Goal: Task Accomplishment & Management: Use online tool/utility

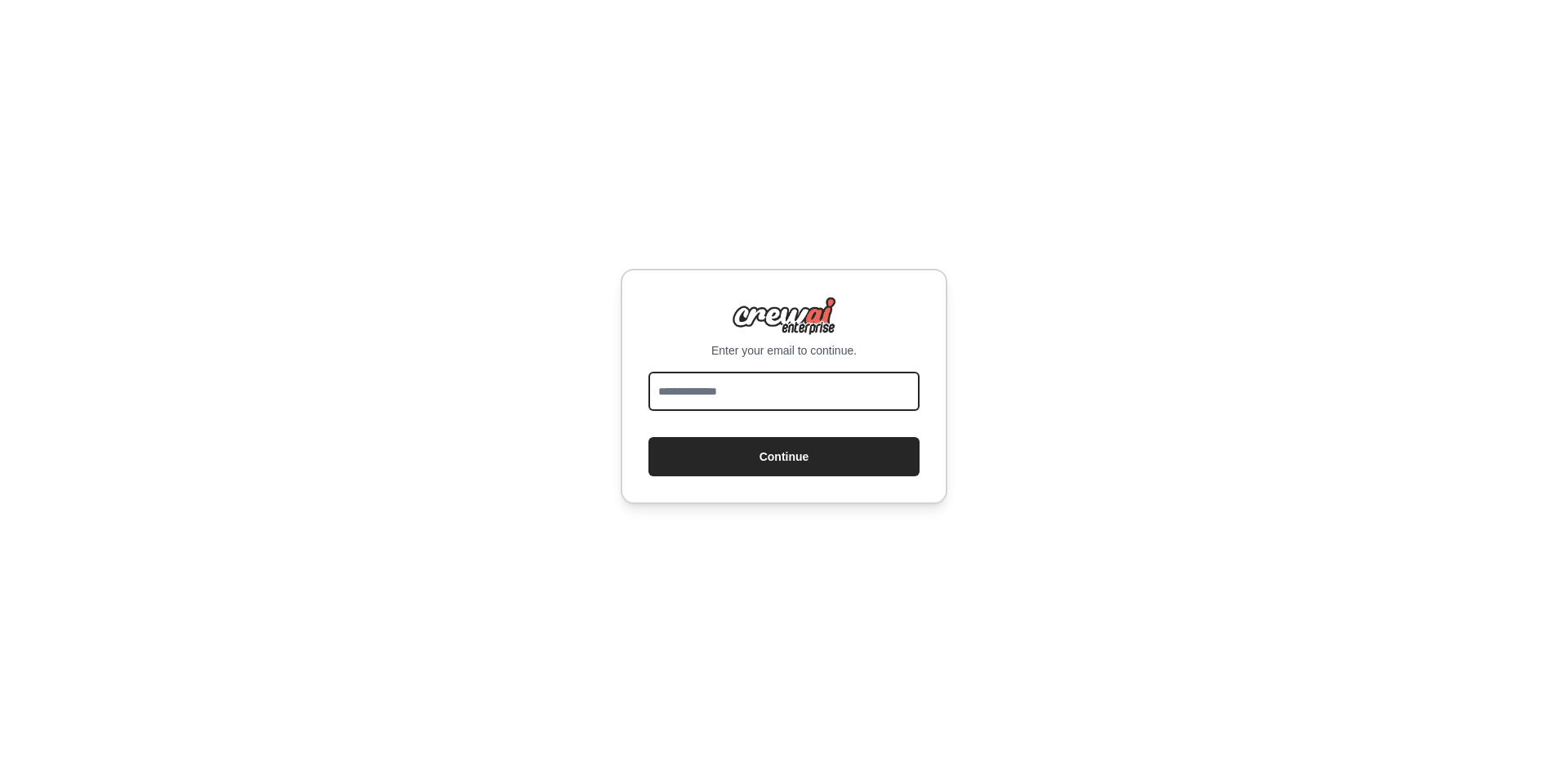
click at [734, 385] on input "email" at bounding box center [784, 391] width 271 height 39
type input "**********"
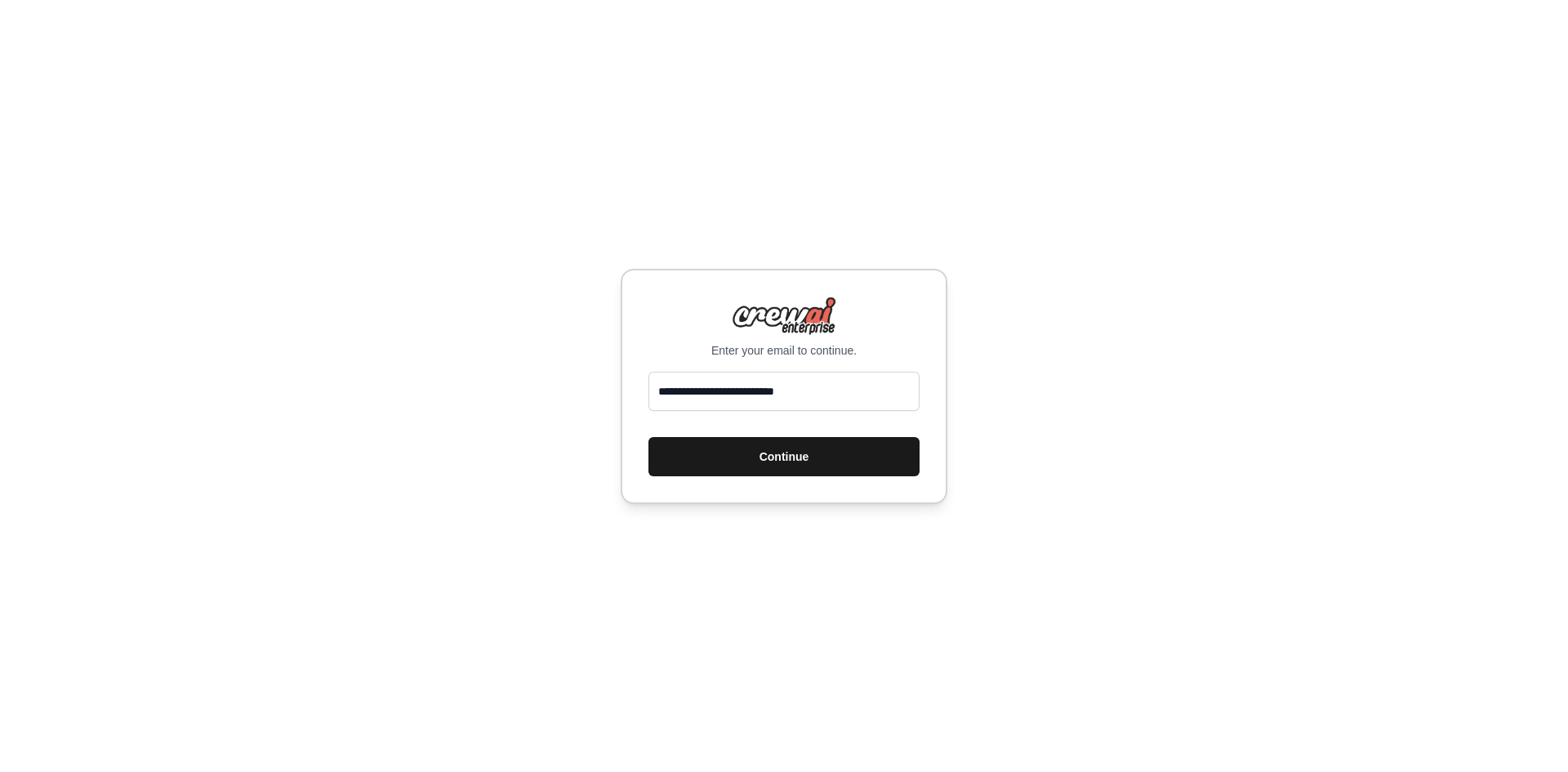
click at [769, 448] on button "Continue" at bounding box center [784, 457] width 271 height 39
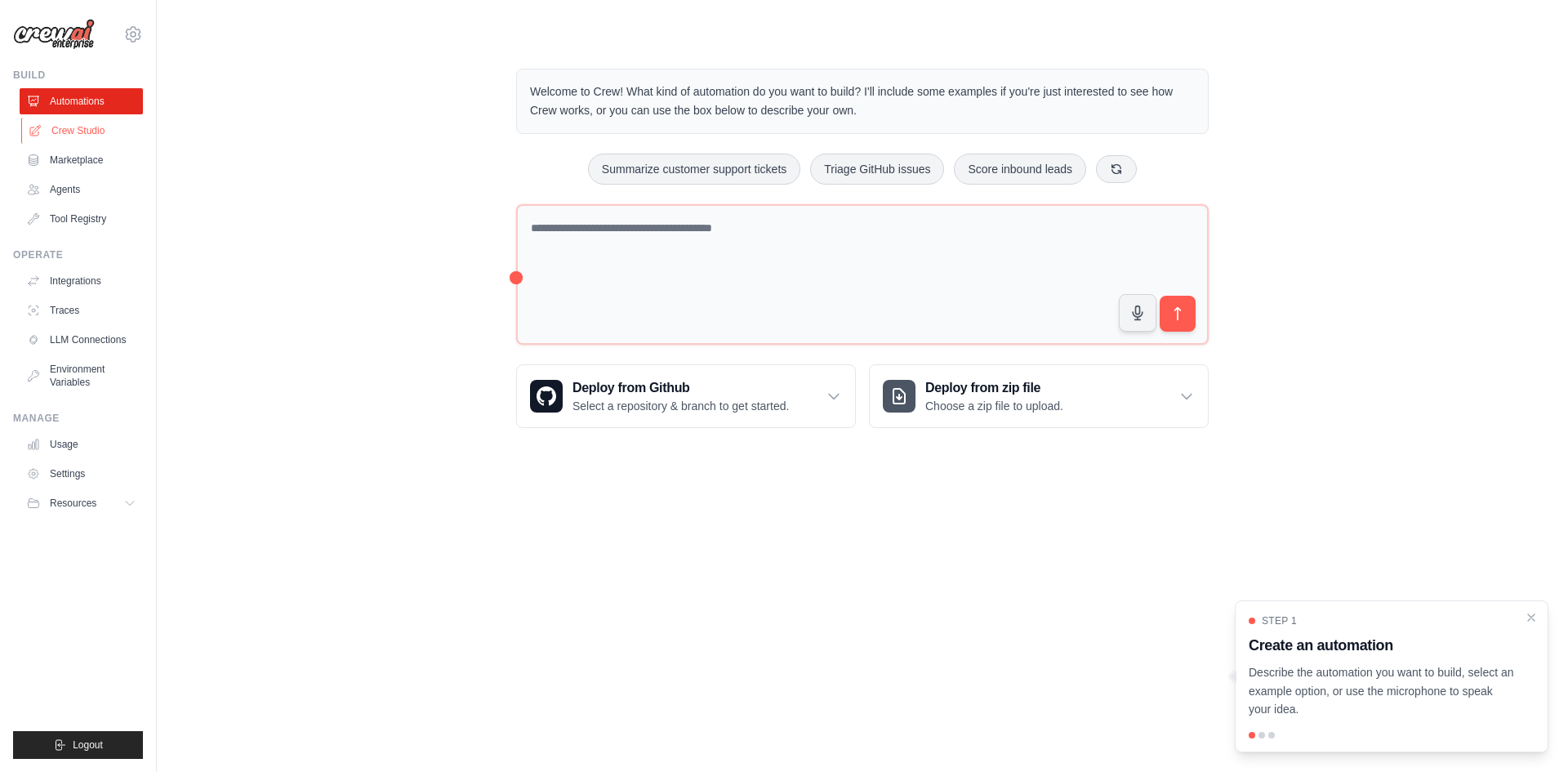
click at [92, 123] on link "Crew Studio" at bounding box center [83, 130] width 123 height 26
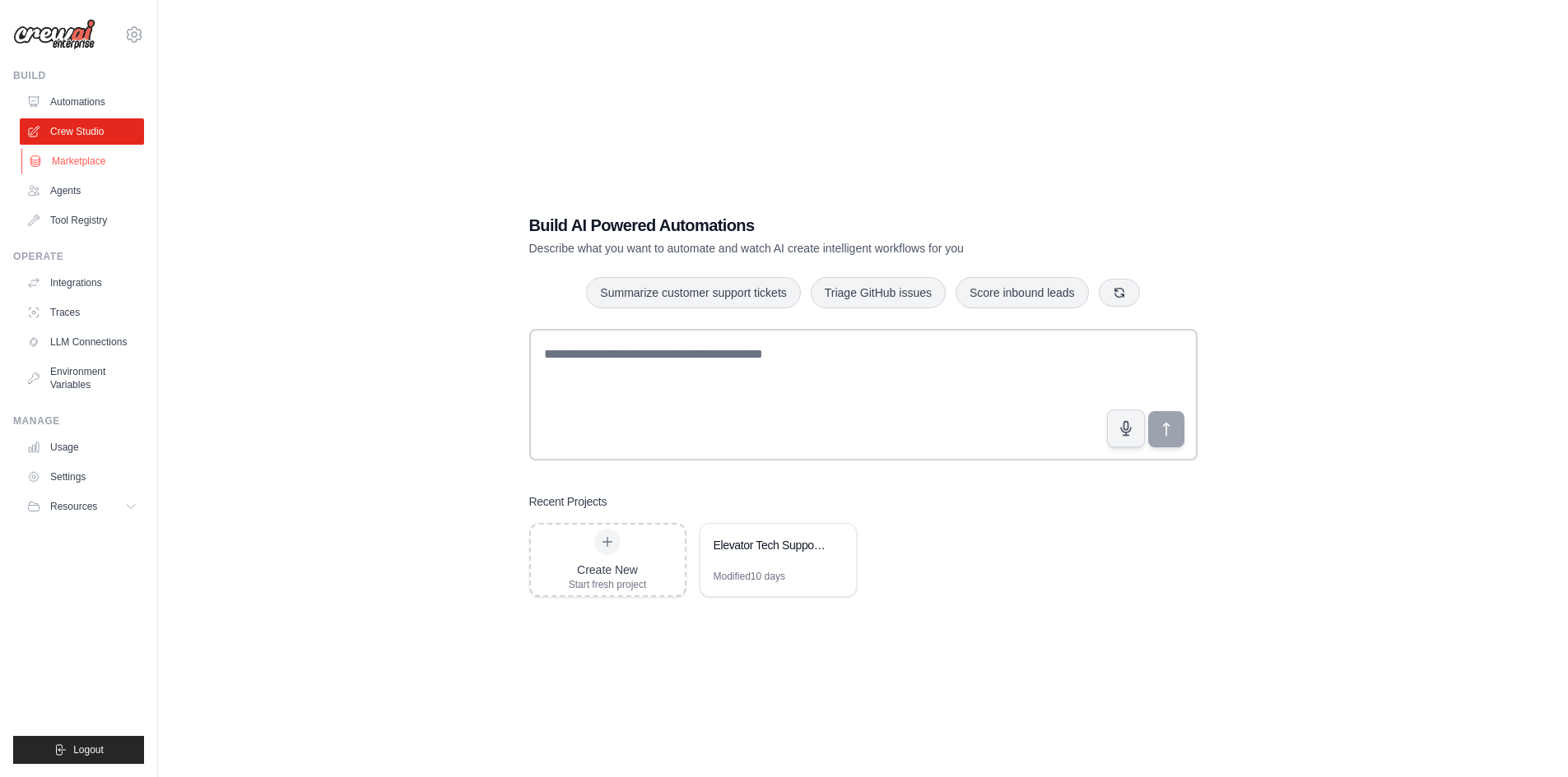
click at [91, 170] on link "Marketplace" at bounding box center [83, 161] width 124 height 26
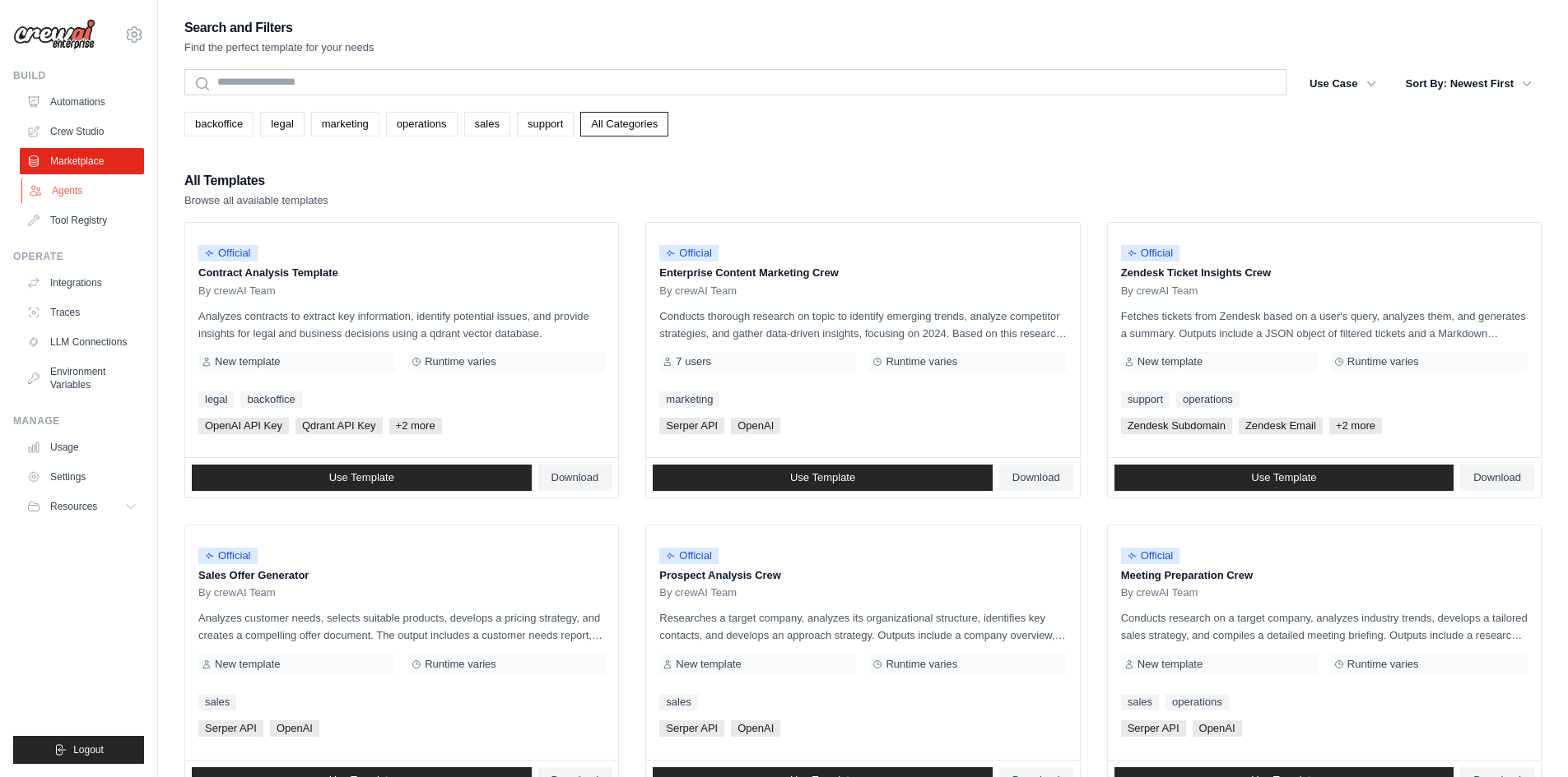
click at [87, 198] on link "Agents" at bounding box center [83, 191] width 124 height 26
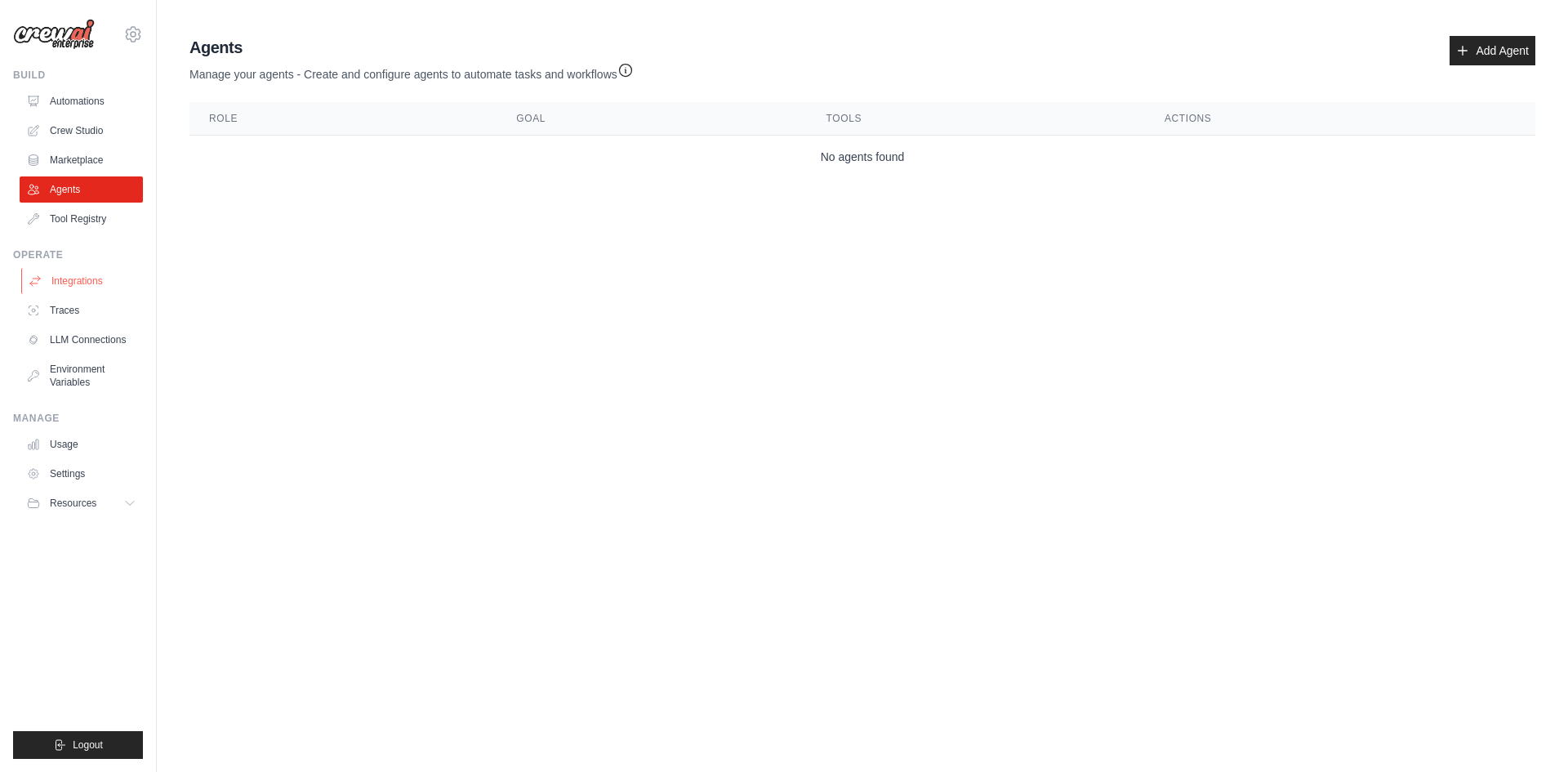
click at [85, 281] on link "Integrations" at bounding box center [83, 281] width 123 height 26
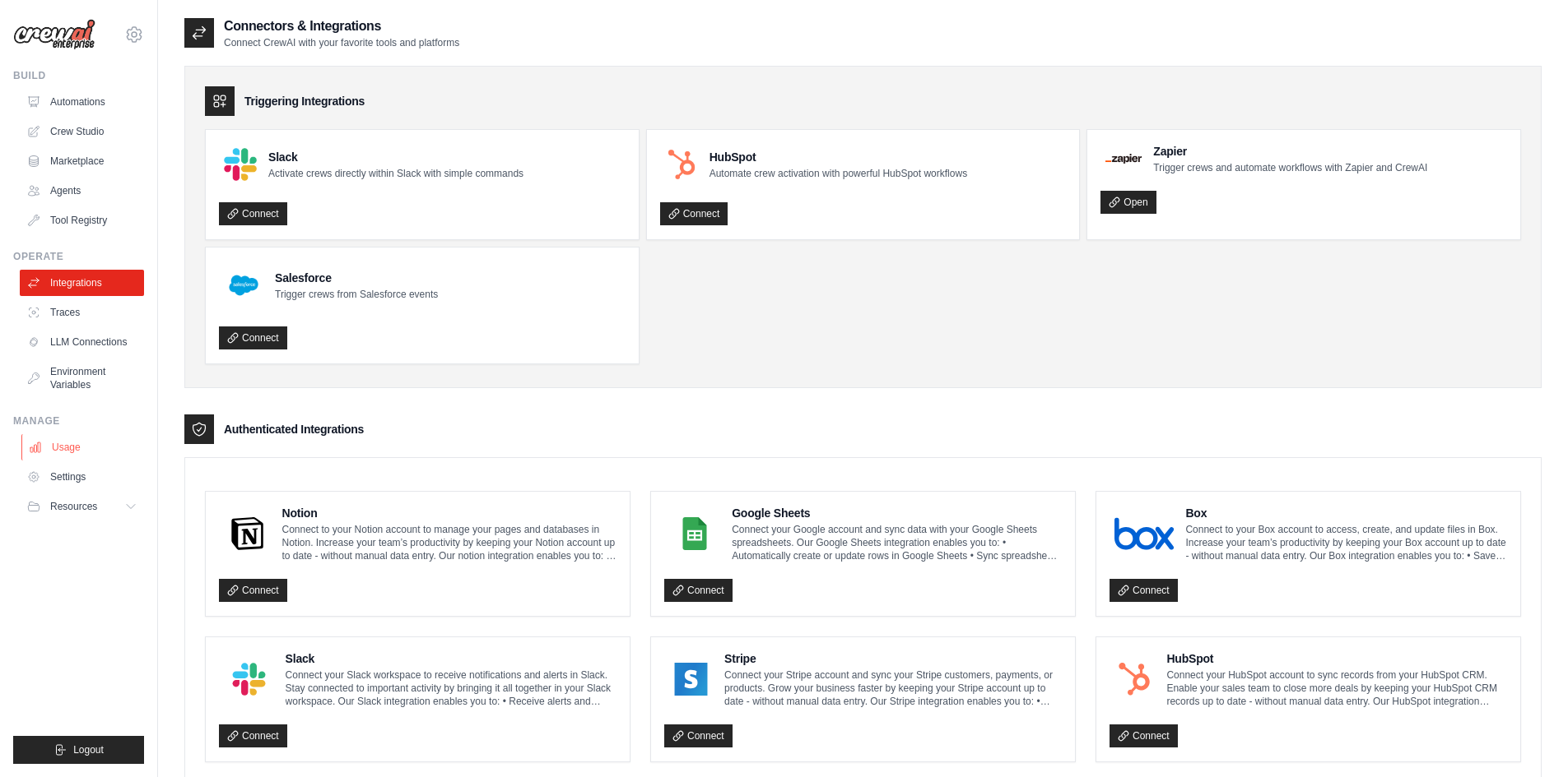
click at [75, 450] on link "Usage" at bounding box center [83, 447] width 124 height 26
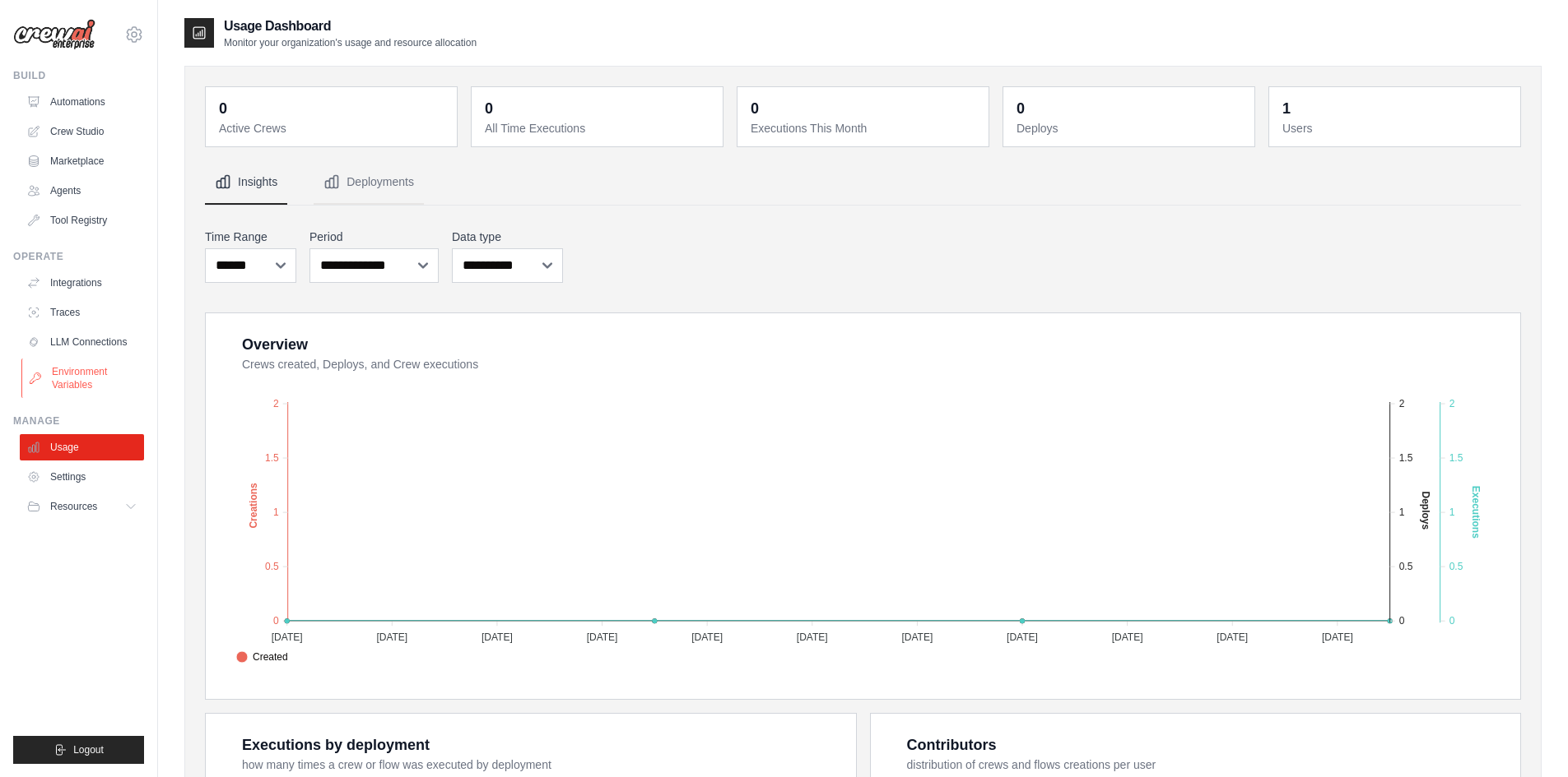
click at [81, 386] on link "Environment Variables" at bounding box center [83, 378] width 124 height 40
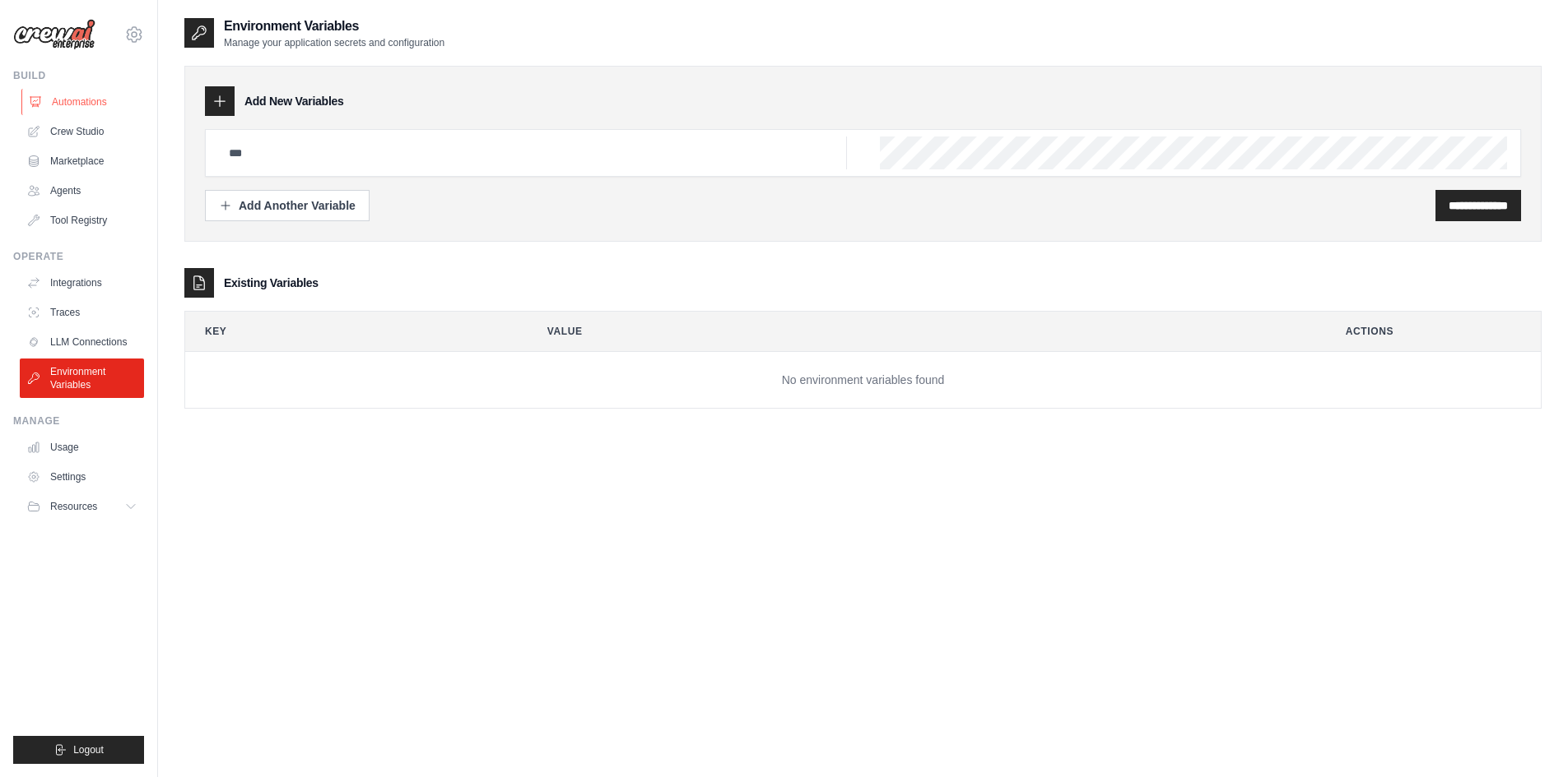
click at [85, 107] on link "Automations" at bounding box center [83, 102] width 124 height 26
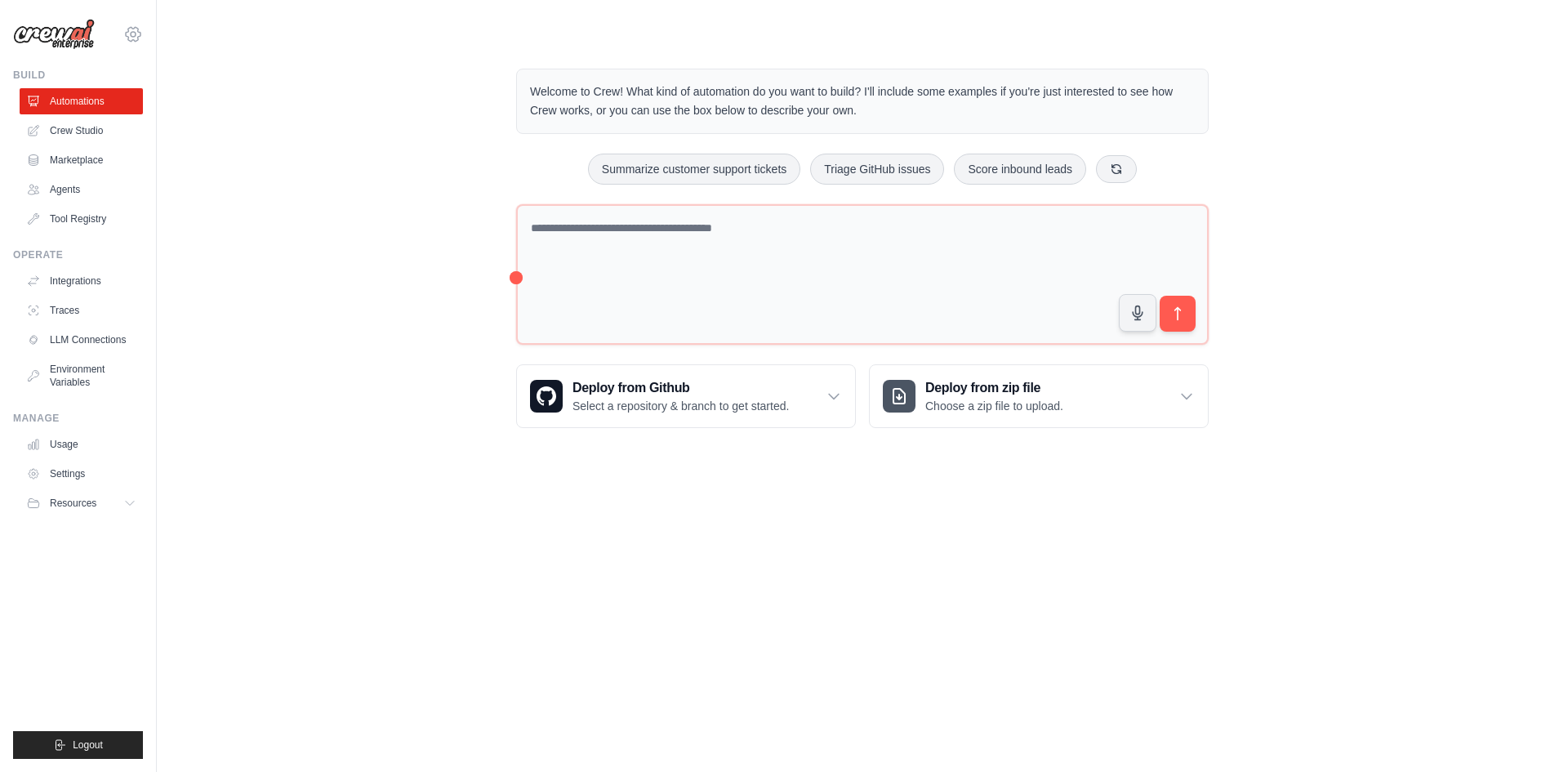
click at [142, 30] on icon at bounding box center [133, 35] width 19 height 19
click at [492, 108] on div "Welcome to Crew! What kind of automation do you want to build? I'll include som…" at bounding box center [862, 248] width 1360 height 412
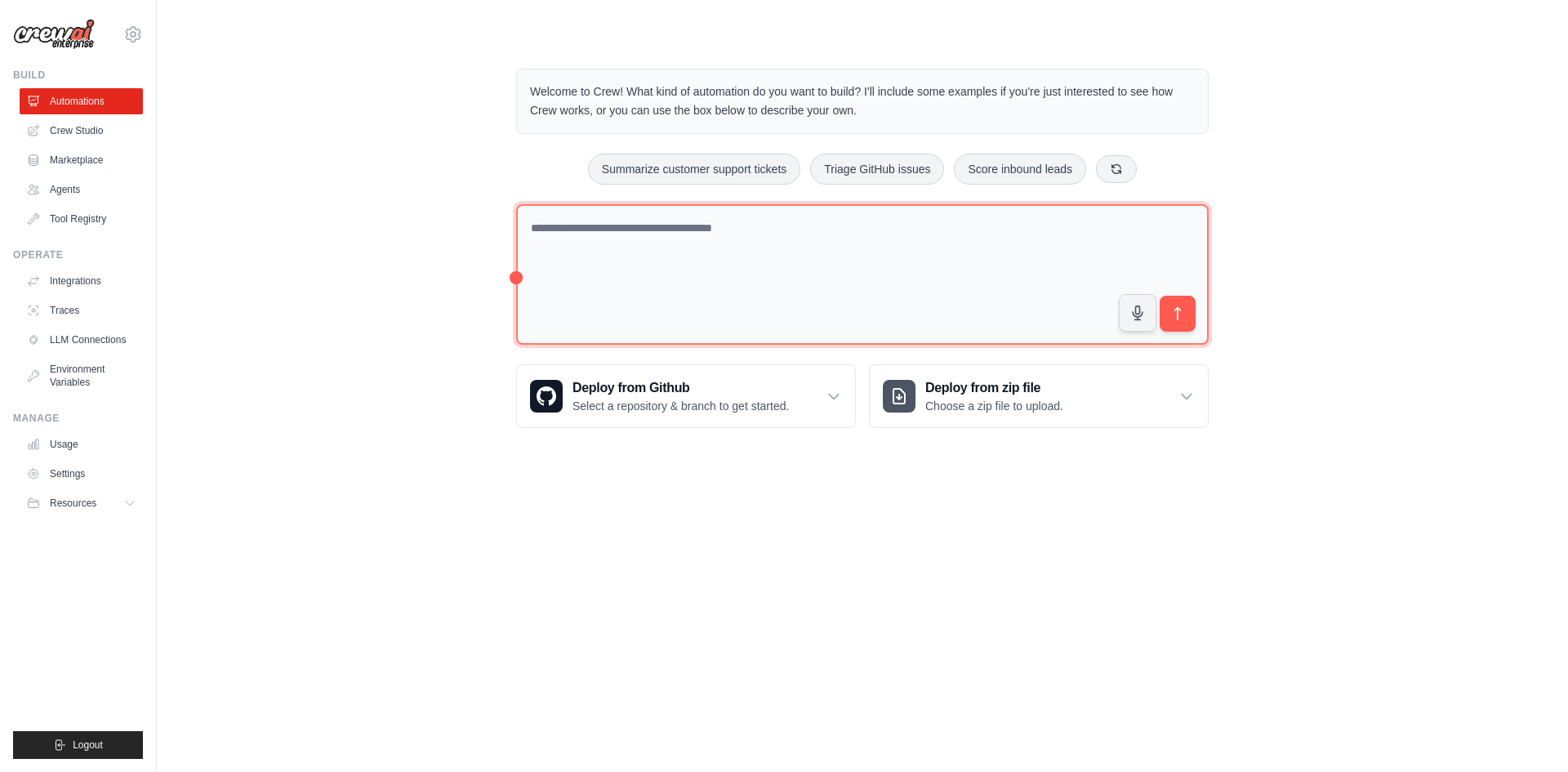
click at [618, 229] on textarea at bounding box center [862, 275] width 693 height 141
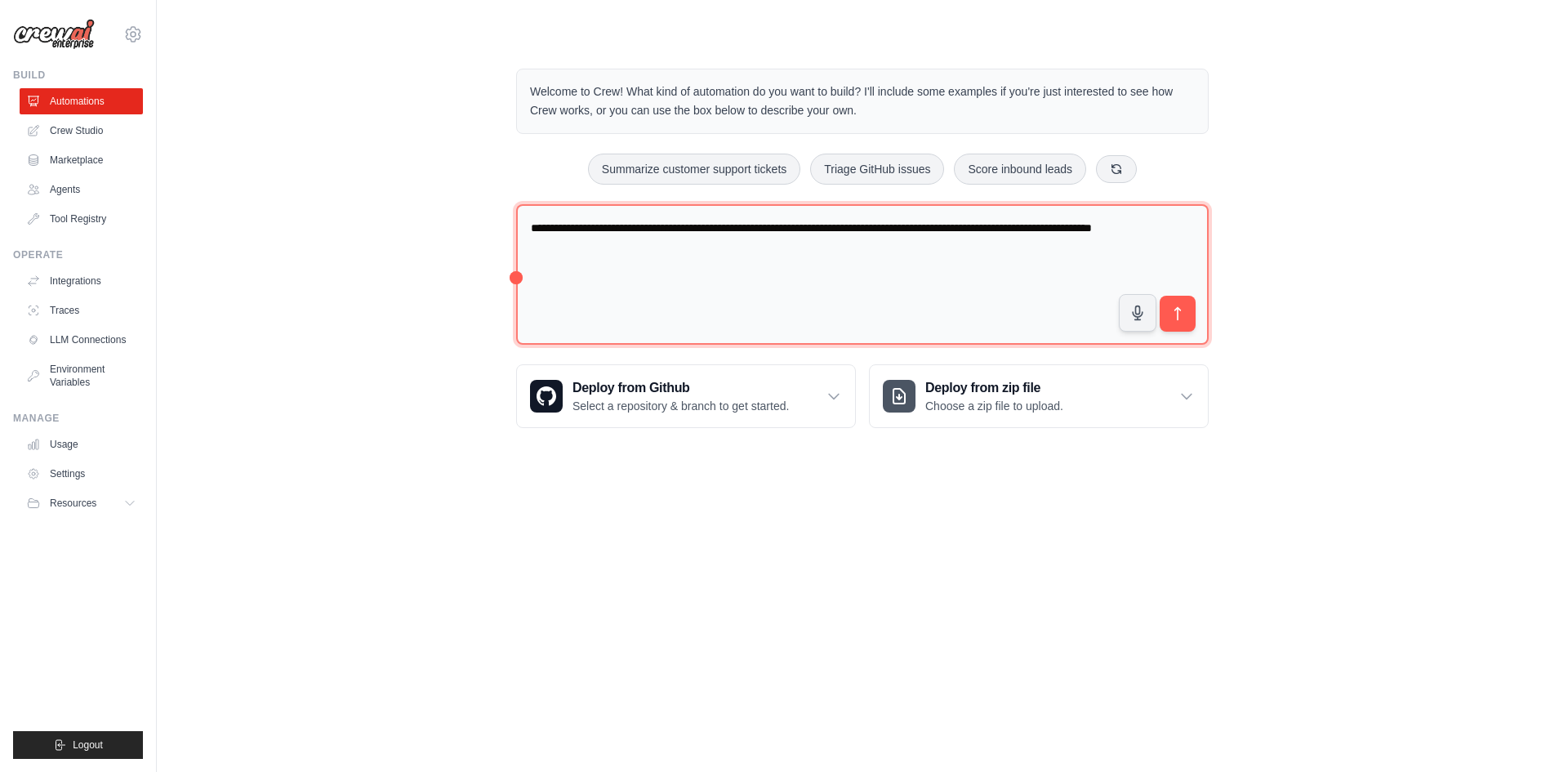
type textarea "**********"
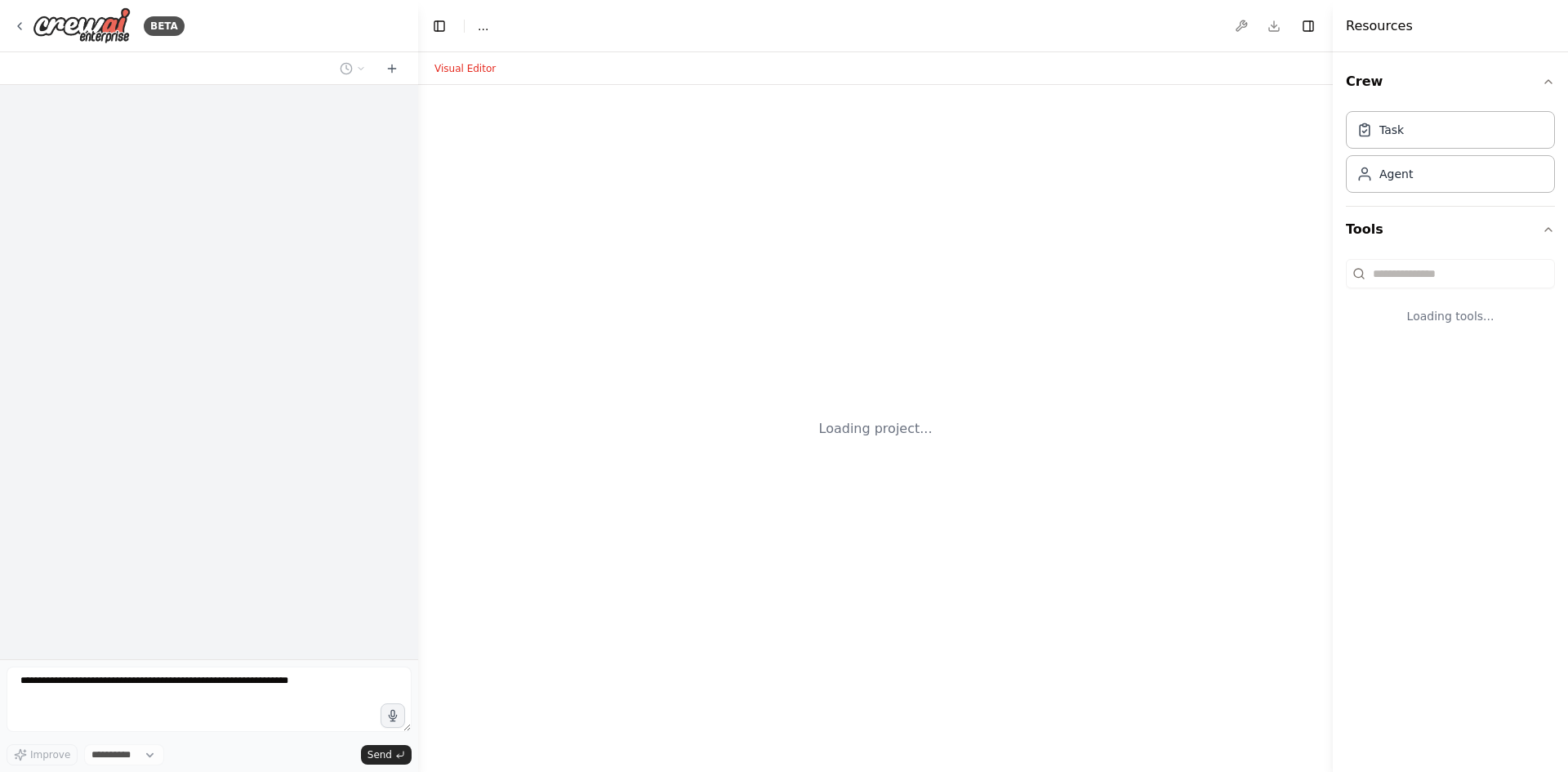
select select "****"
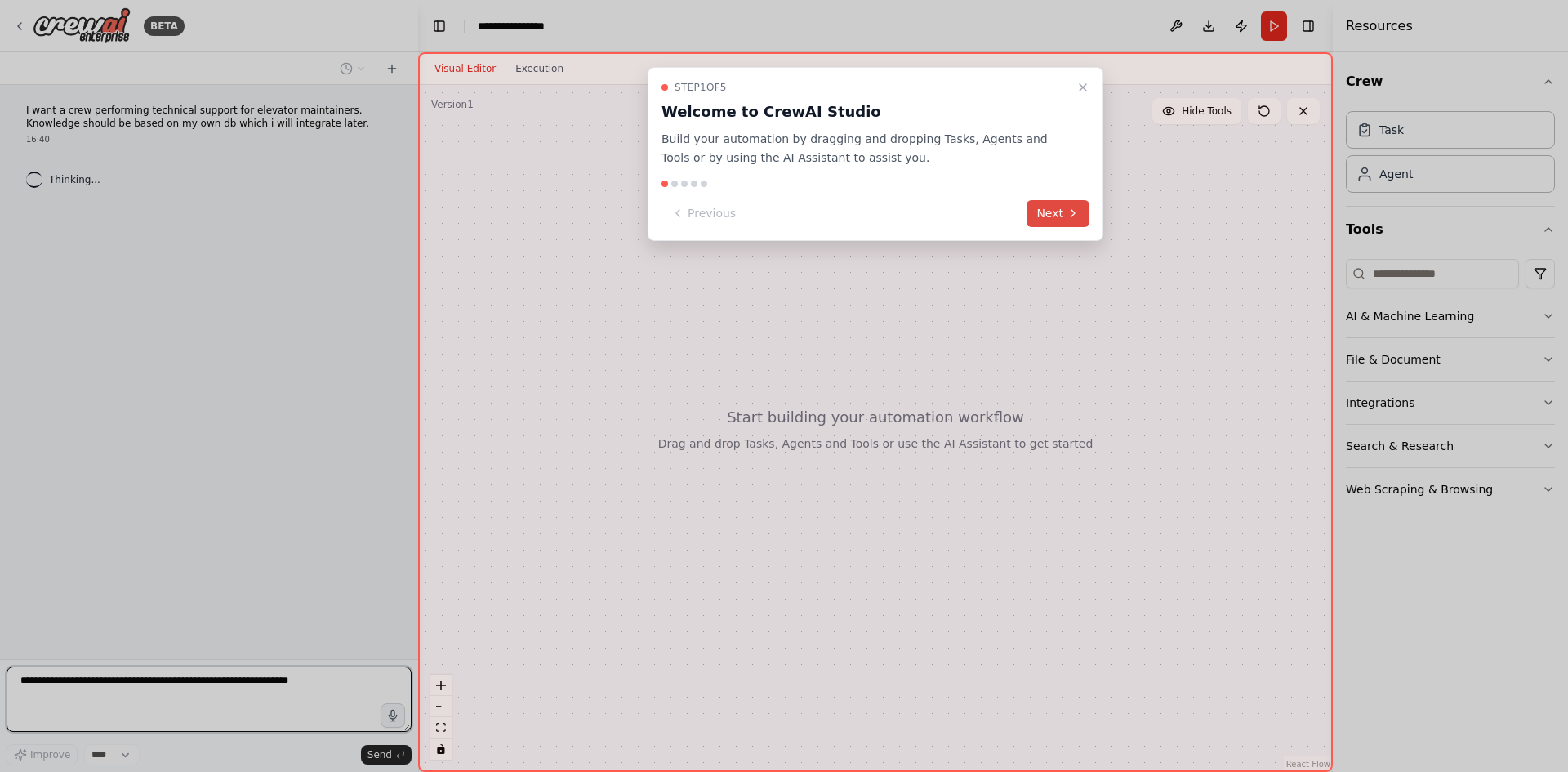
click at [1059, 219] on button "Next" at bounding box center [1058, 213] width 62 height 27
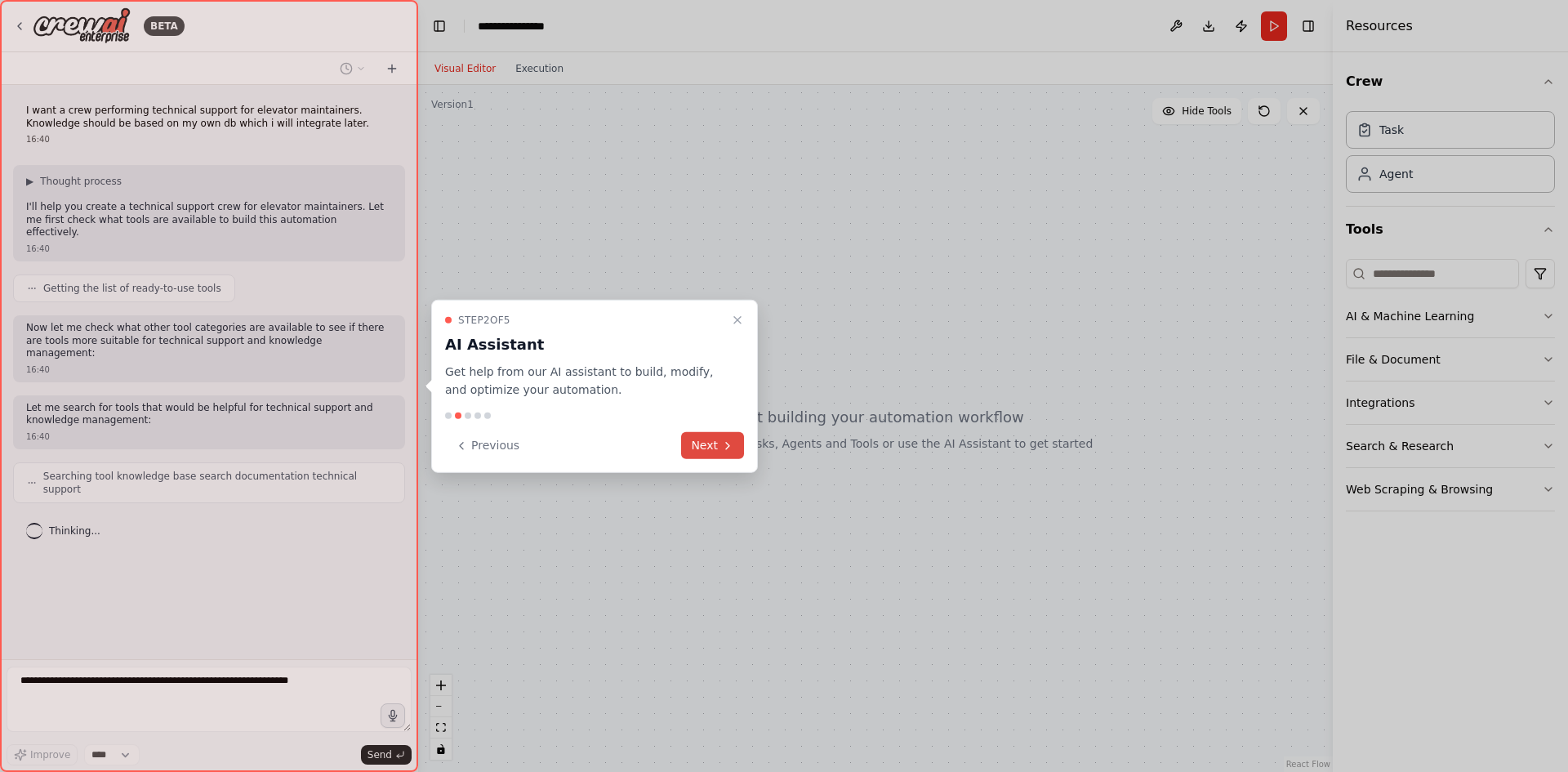
click at [723, 447] on icon at bounding box center [728, 446] width 13 height 13
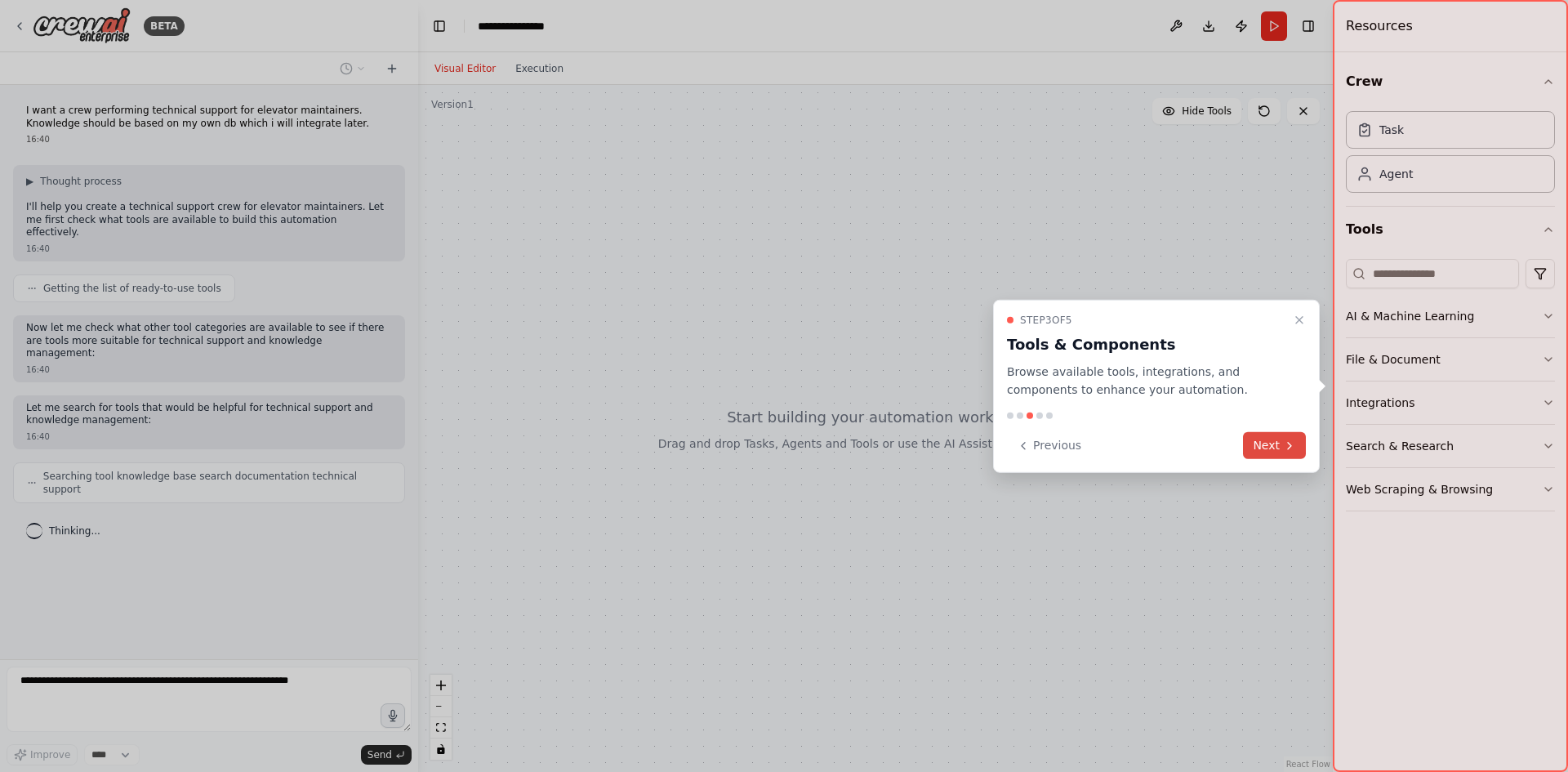
click at [1262, 443] on button "Next" at bounding box center [1274, 446] width 62 height 27
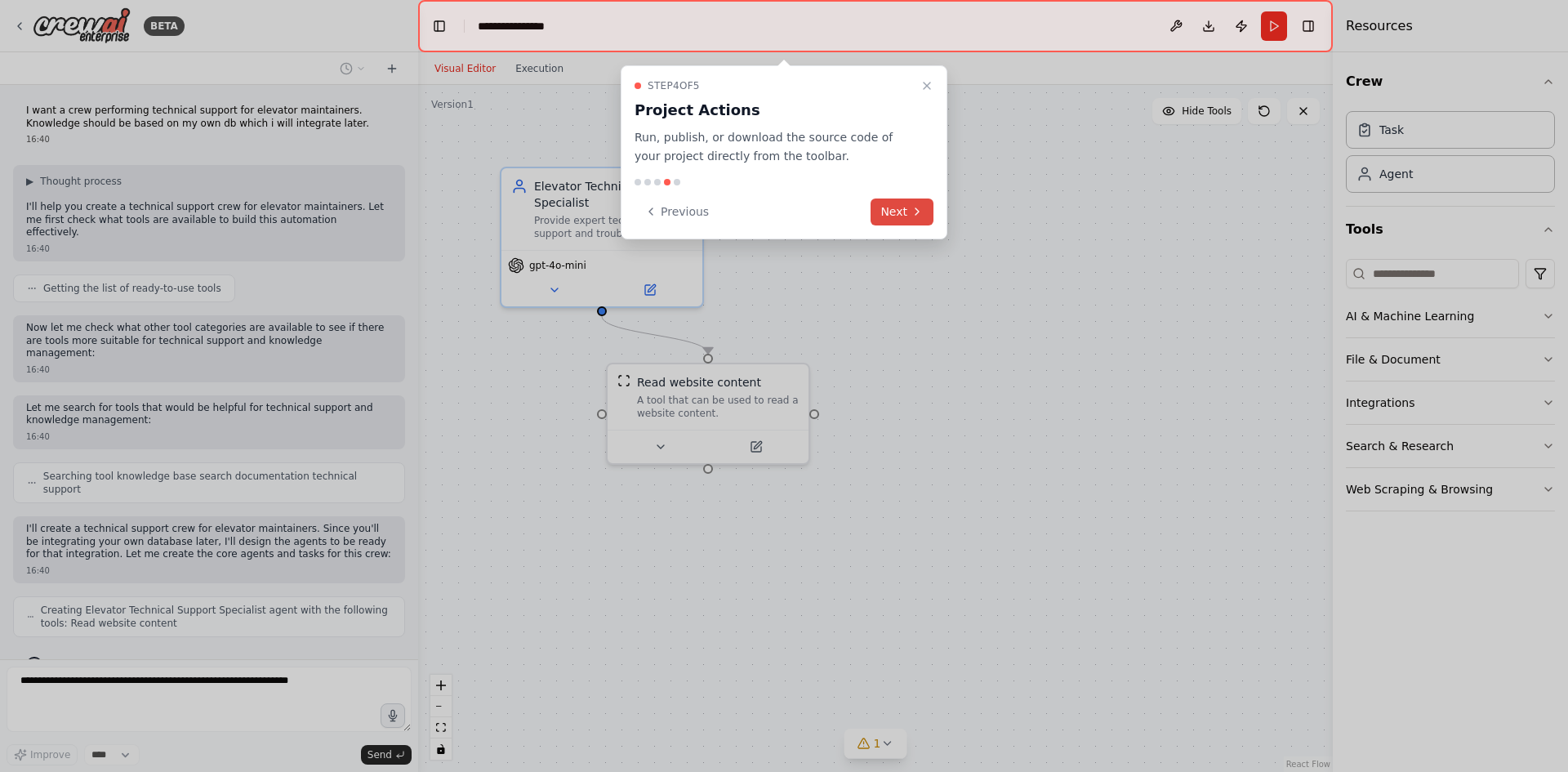
click at [907, 206] on button "Next" at bounding box center [901, 212] width 62 height 27
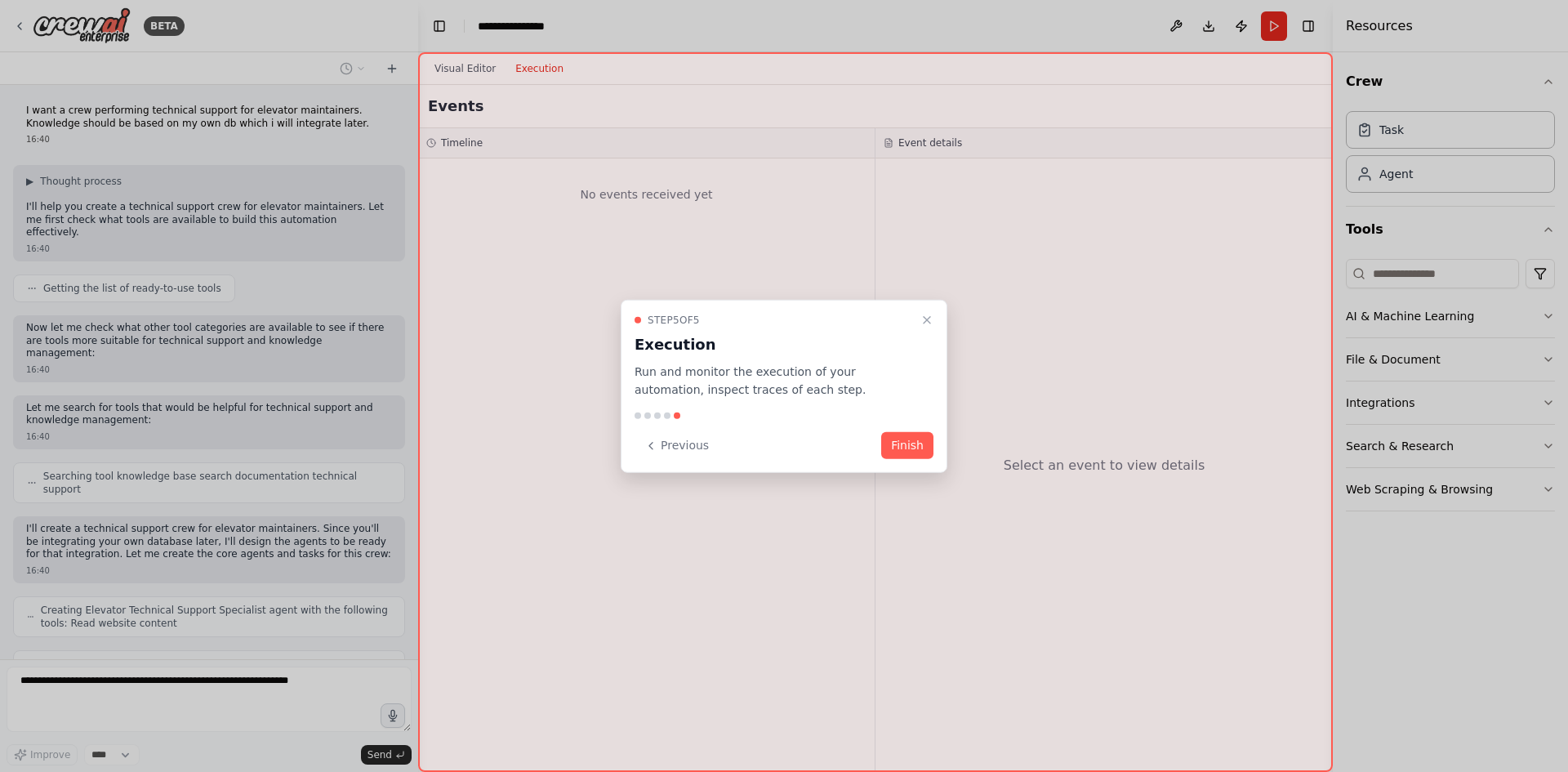
scroll to position [48, 0]
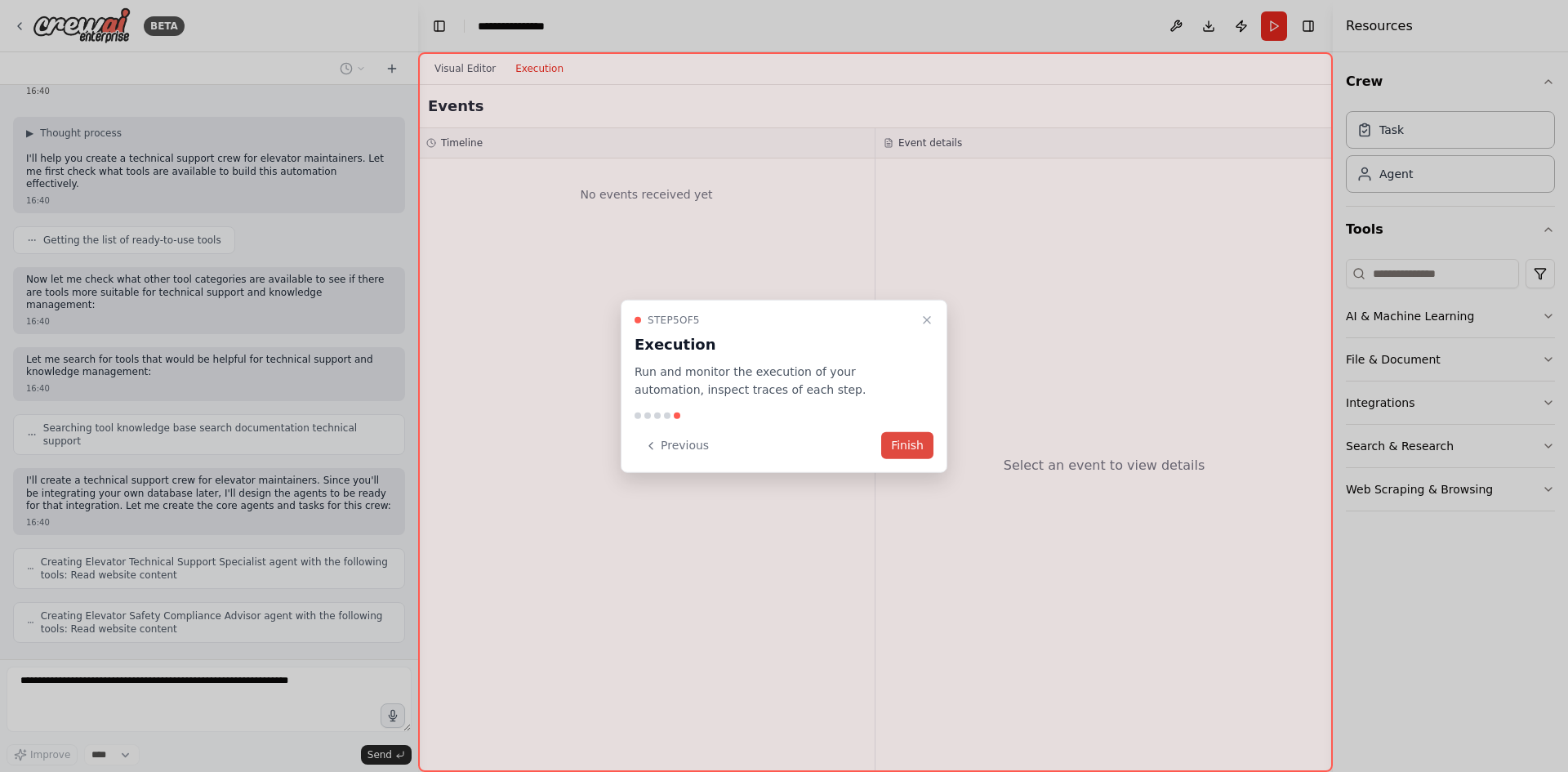
click at [897, 447] on button "Finish" at bounding box center [907, 446] width 52 height 27
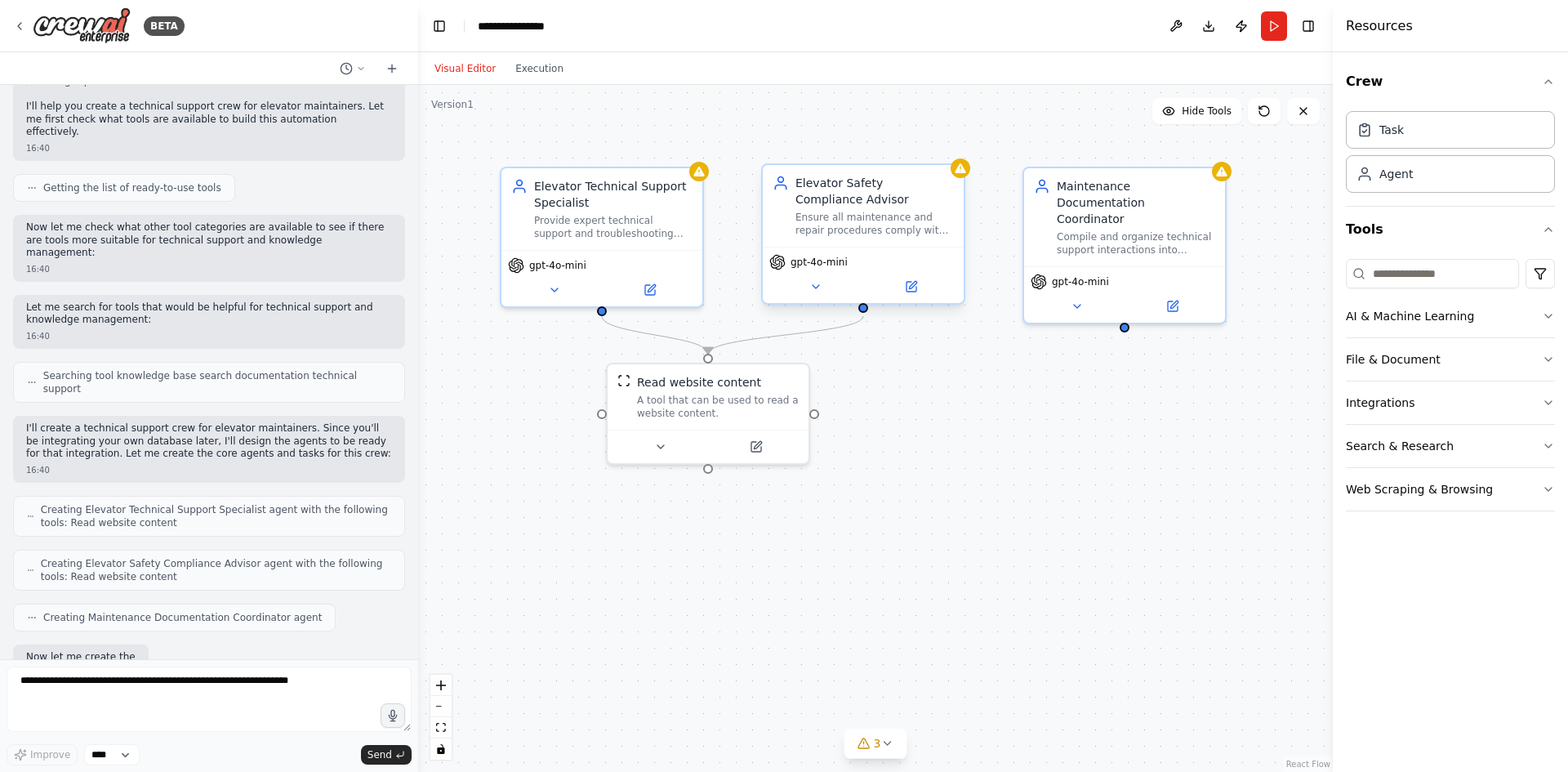
scroll to position [184, 0]
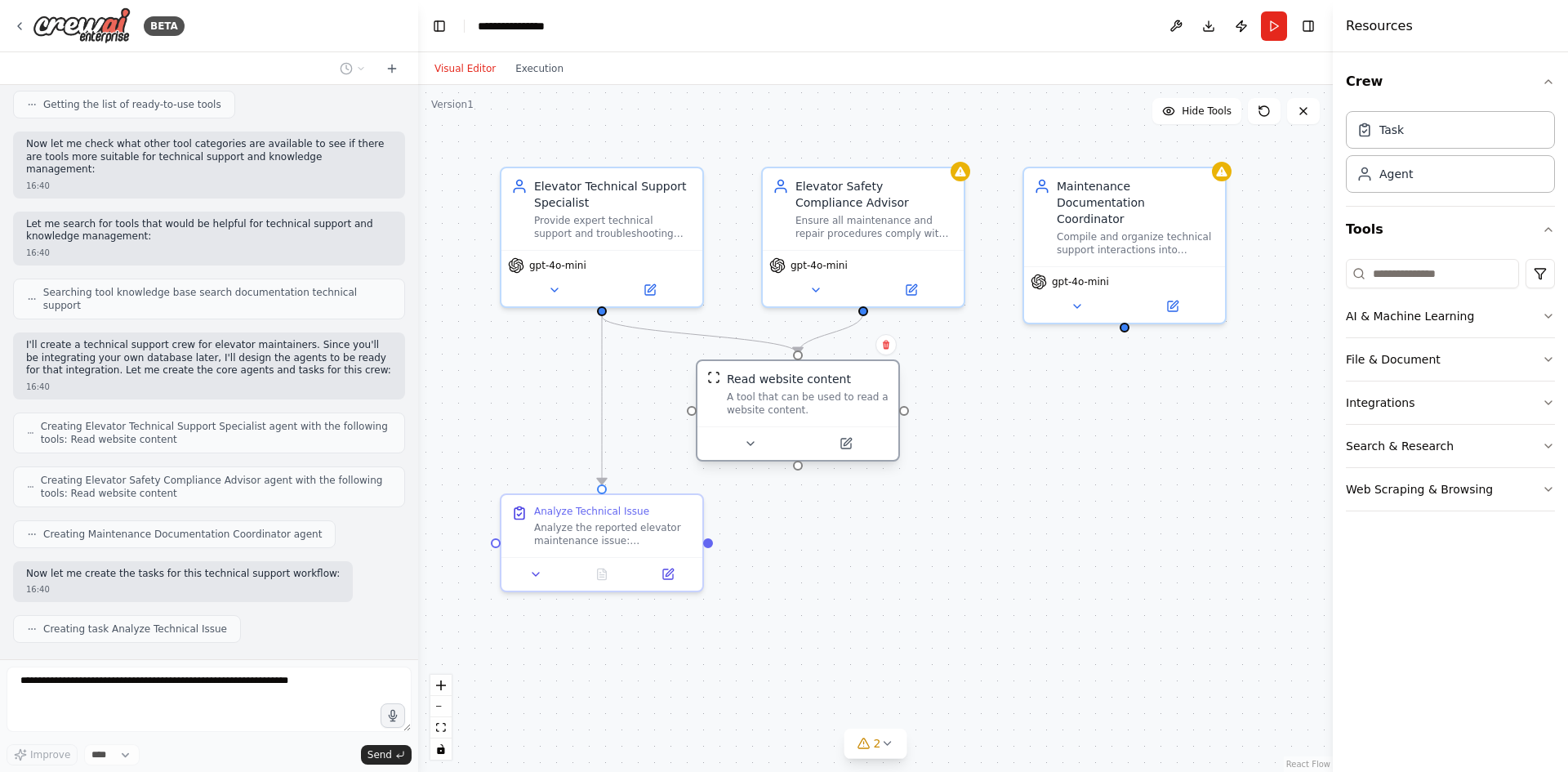
drag, startPoint x: 754, startPoint y: 396, endPoint x: 851, endPoint y: 393, distance: 97.0
click at [851, 393] on div "A tool that can be used to read a website content." at bounding box center [808, 403] width 161 height 26
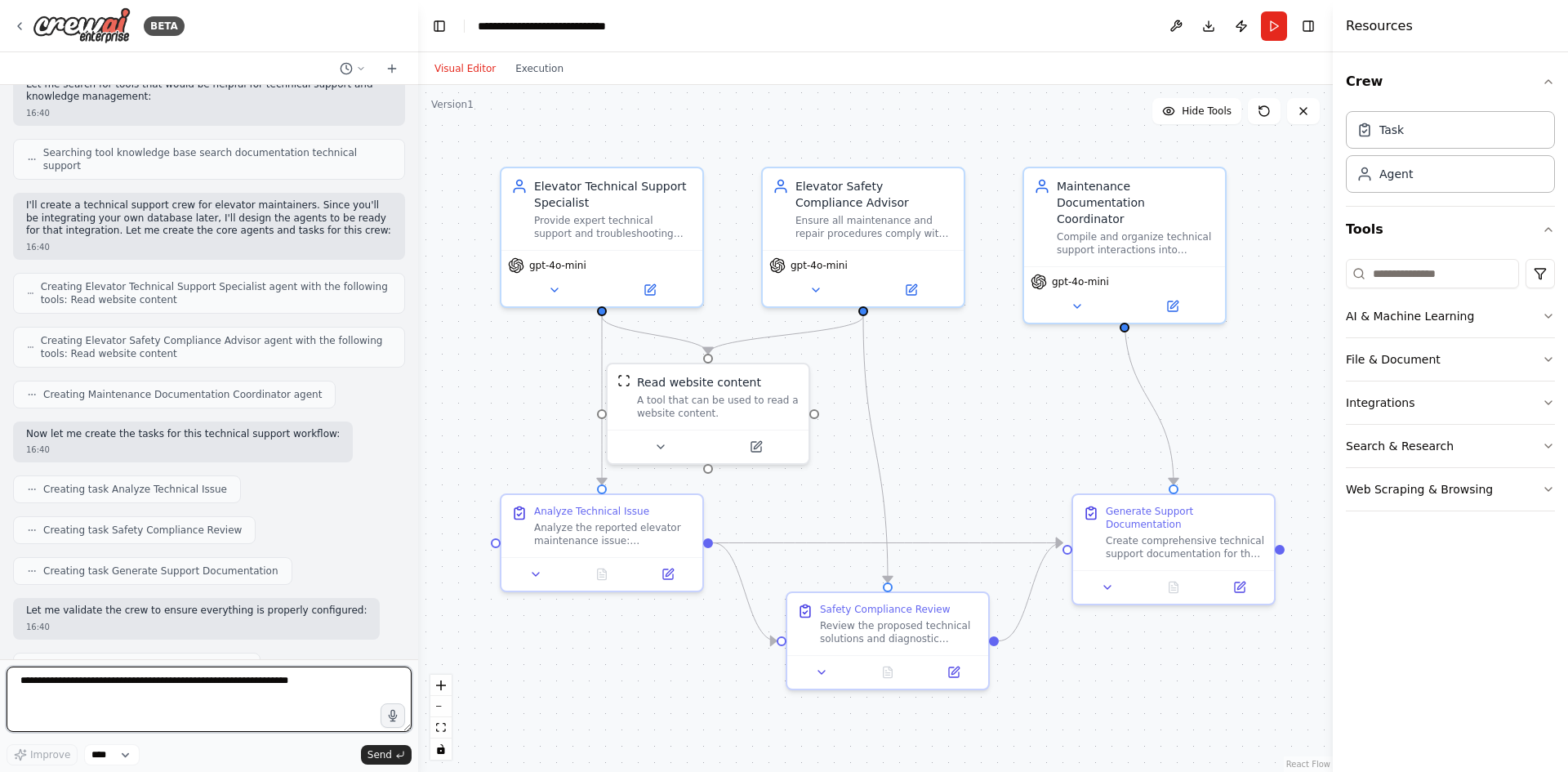
scroll to position [327, 0]
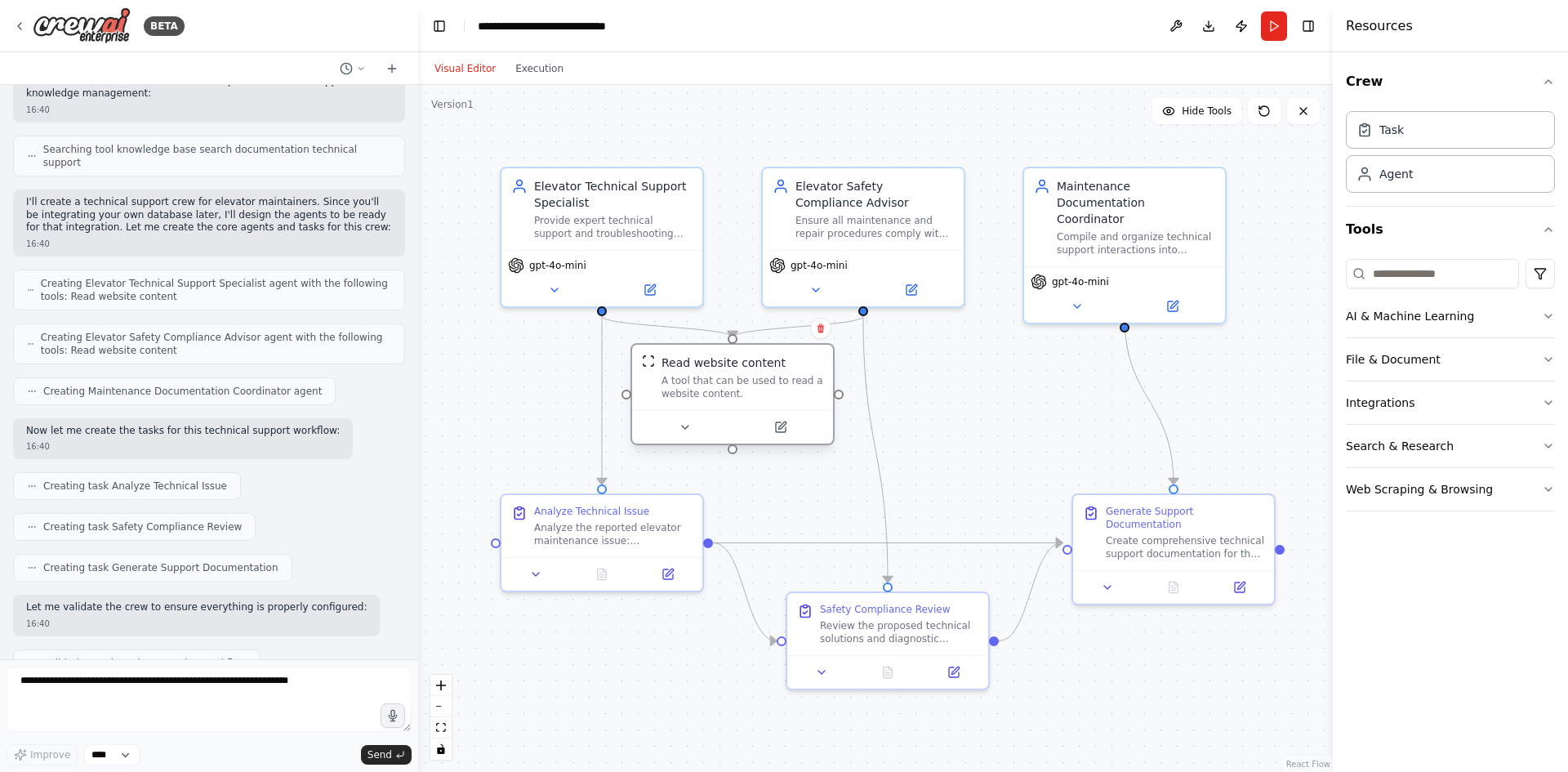
drag, startPoint x: 670, startPoint y: 412, endPoint x: 698, endPoint y: 400, distance: 30.5
click at [698, 400] on div "A tool that can be used to read a website content." at bounding box center [743, 386] width 161 height 26
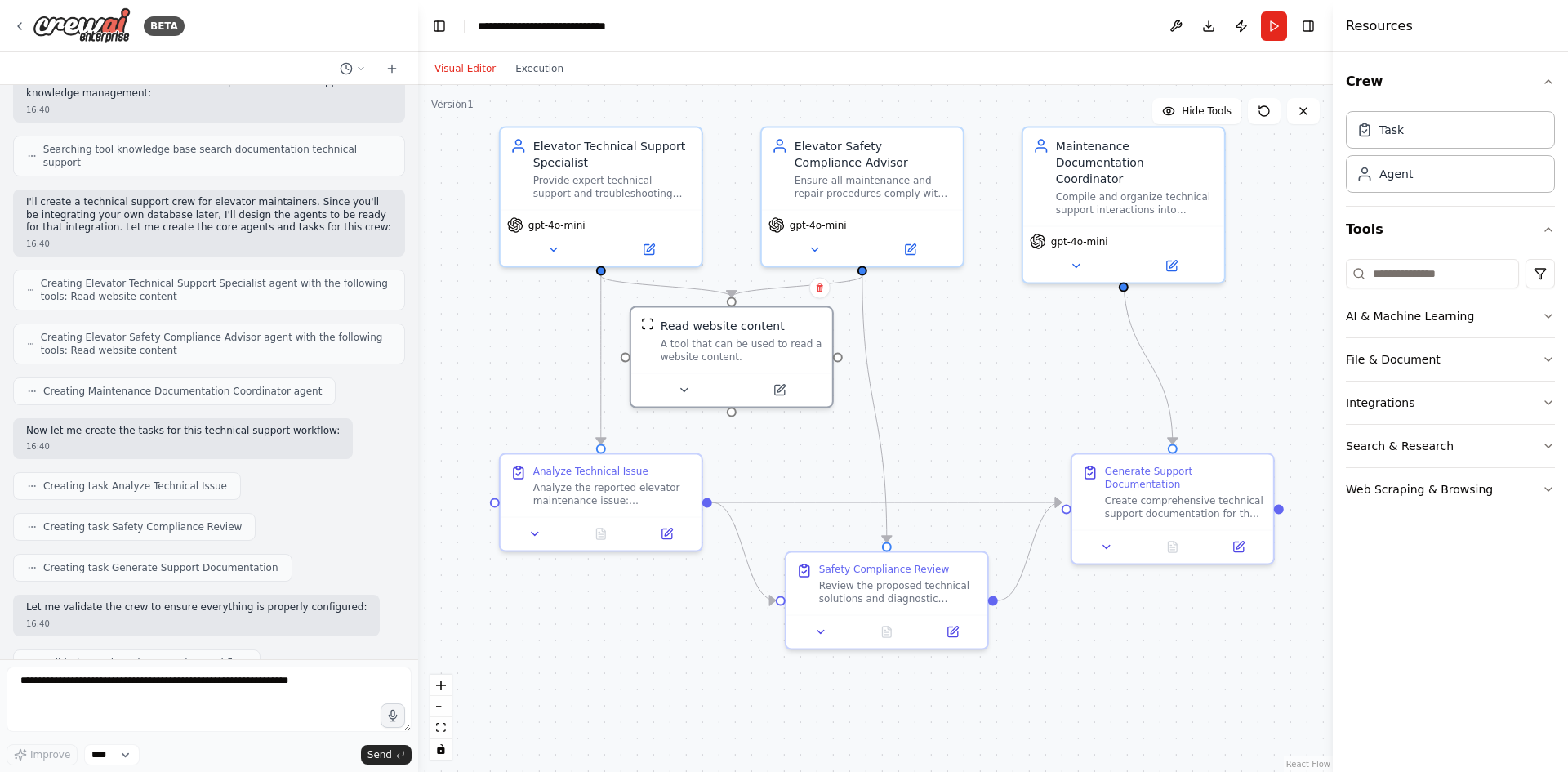
drag, startPoint x: 997, startPoint y: 508, endPoint x: 968, endPoint y: 433, distance: 80.4
click at [968, 433] on div ".deletable-edge-delete-btn { width: 20px; height: 20px; border: 0px solid #ffff…" at bounding box center [875, 428] width 915 height 687
drag, startPoint x: 184, startPoint y: 177, endPoint x: 365, endPoint y: 180, distance: 181.0
click at [365, 196] on p "I'll create a technical support crew for elevator maintainers. Since you'll be …" at bounding box center [208, 215] width 366 height 38
click at [328, 196] on p "I'll create a technical support crew for elevator maintainers. Since you'll be …" at bounding box center [208, 215] width 366 height 38
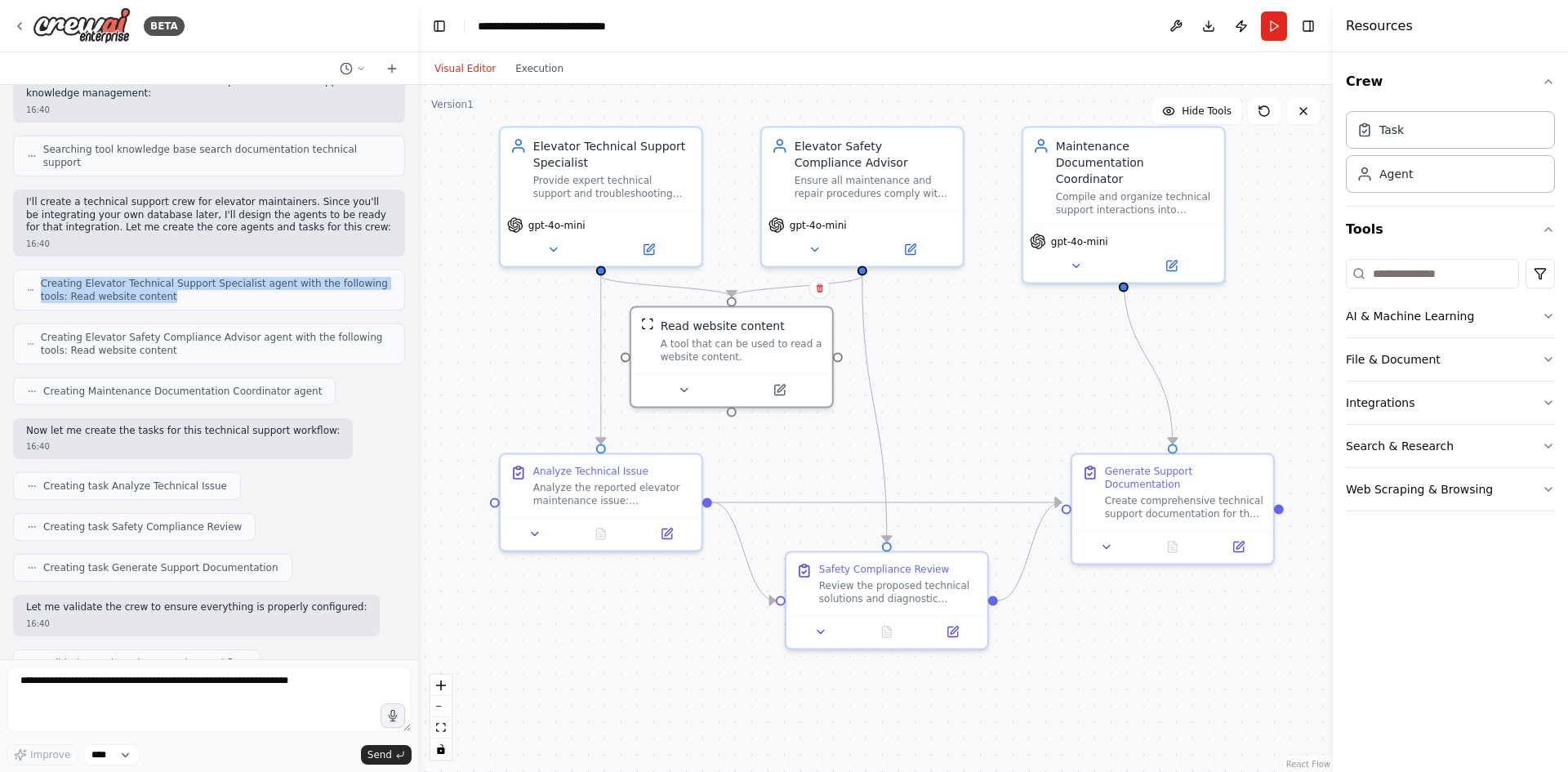
drag, startPoint x: 140, startPoint y: 260, endPoint x: 25, endPoint y: 261, distance: 115.0
click at [25, 270] on div "Creating Elevator Technical Support Specialist agent with the following tools: …" at bounding box center [209, 290] width 392 height 41
click at [149, 277] on span "Creating Elevator Technical Support Specialist agent with the following tools: …" at bounding box center [216, 289] width 351 height 26
drag, startPoint x: 208, startPoint y: 313, endPoint x: 34, endPoint y: 320, distance: 174.1
click at [34, 324] on div "Creating Elevator Safety Compliance Advisor agent with the following tools: Rea…" at bounding box center [209, 344] width 392 height 41
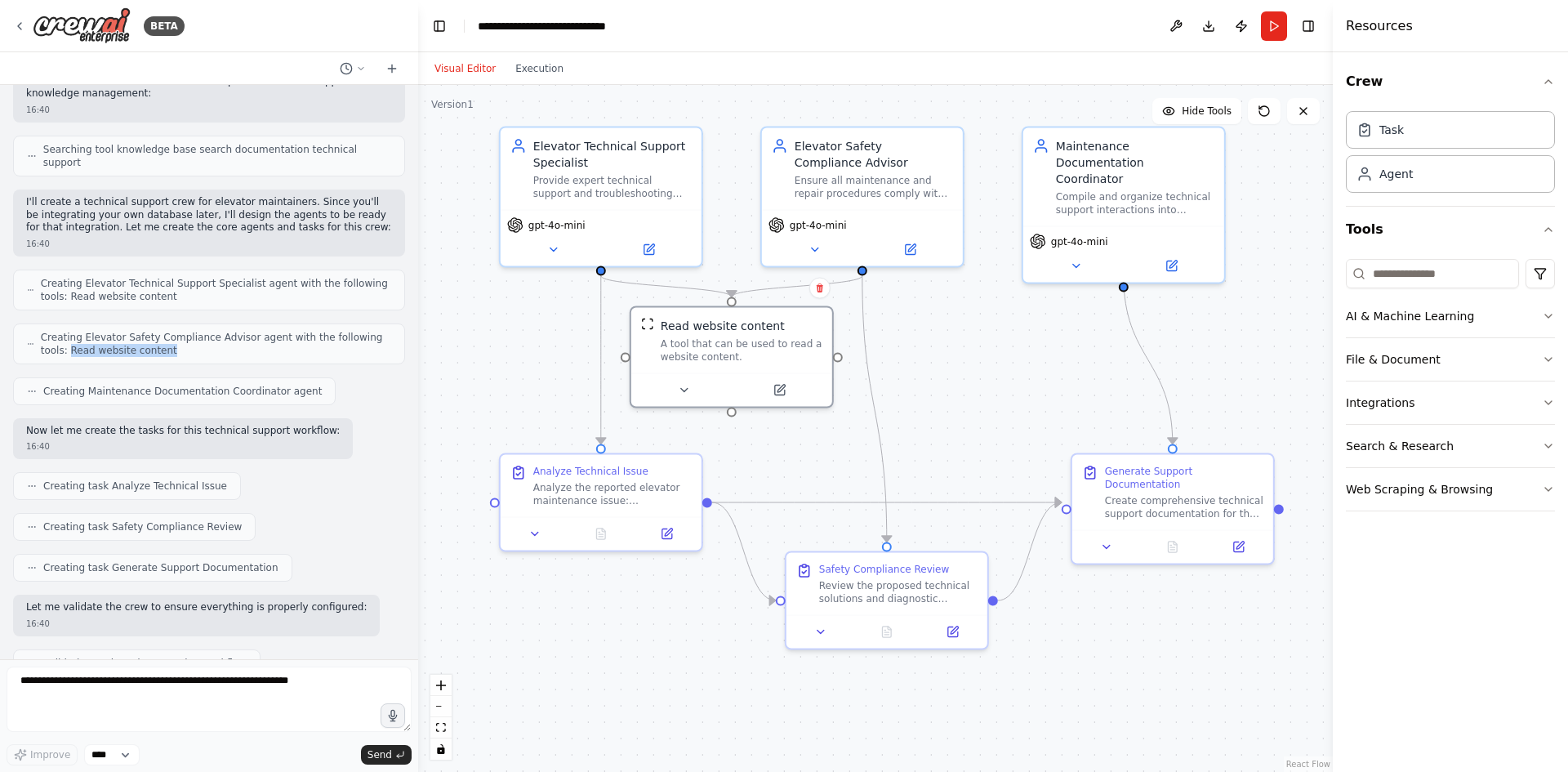
click at [164, 331] on span "Creating Elevator Safety Compliance Advisor agent with the following tools: Rea…" at bounding box center [216, 343] width 351 height 26
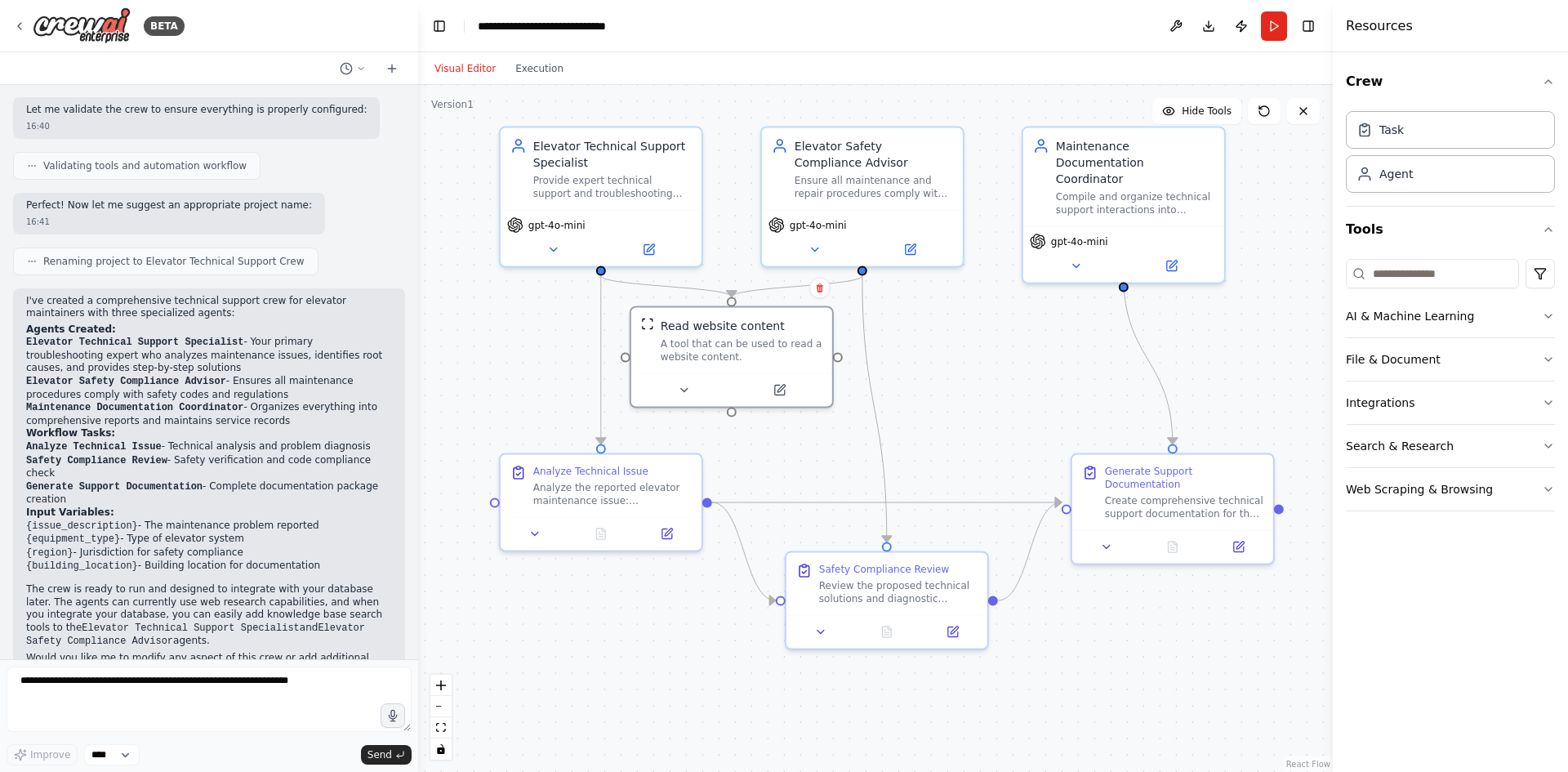
scroll to position [827, 0]
drag, startPoint x: 164, startPoint y: 333, endPoint x: 21, endPoint y: 298, distance: 147.2
click at [21, 298] on div "I've created a comprehensive technical support crew for elevator maintainers wi…" at bounding box center [209, 492] width 392 height 412
click at [263, 293] on p "I've created a comprehensive technical support crew for elevator maintainers wi…" at bounding box center [208, 306] width 366 height 25
drag, startPoint x: 102, startPoint y: 339, endPoint x: 210, endPoint y: 336, distance: 108.0
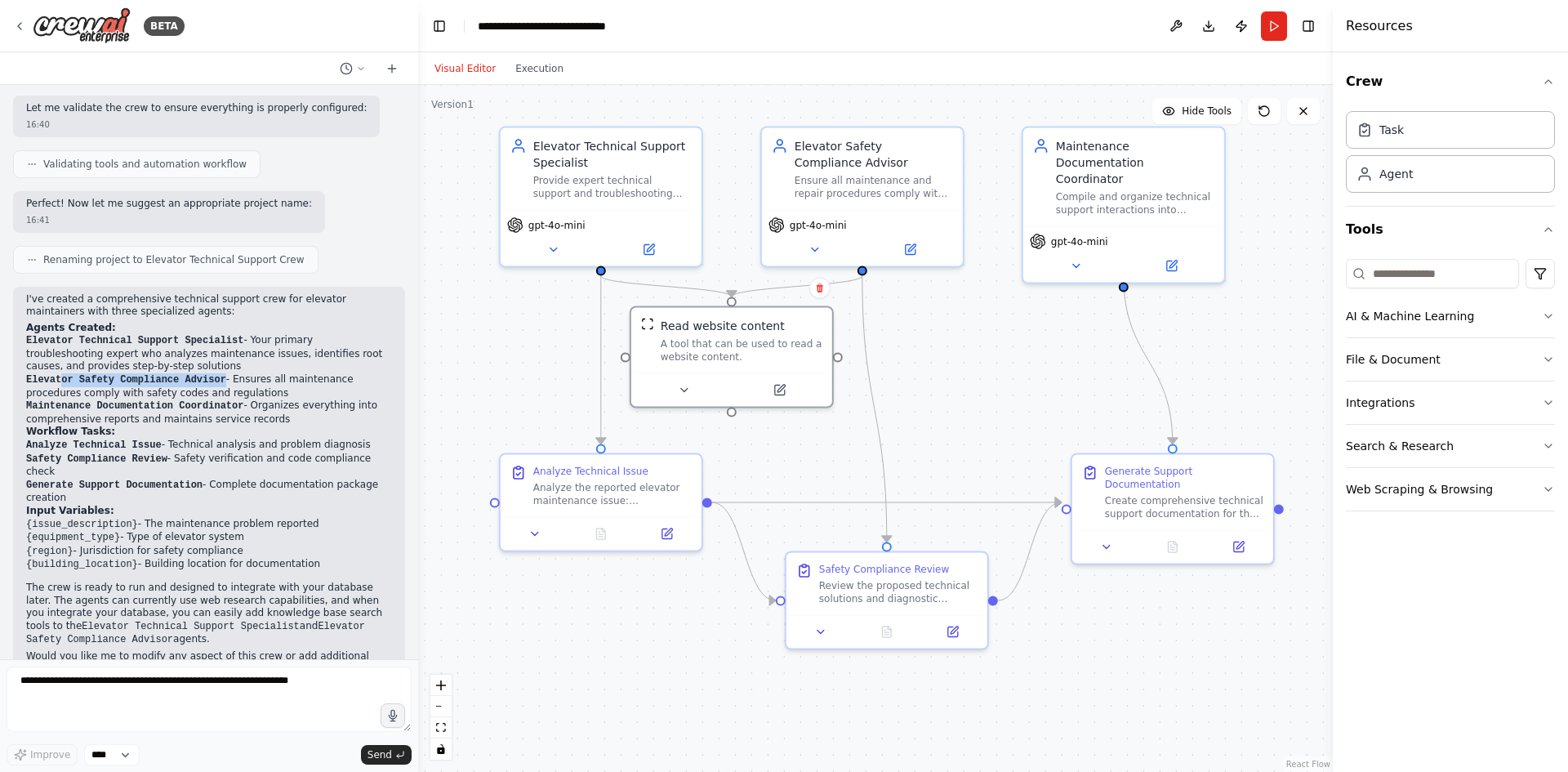
click at [210, 374] on li "Elevator Safety Compliance Advisor - Ensures all maintenance procedures comply …" at bounding box center [208, 386] width 366 height 26
click at [238, 374] on li "Elevator Safety Compliance Advisor - Ensures all maintenance procedures comply …" at bounding box center [208, 386] width 366 height 26
drag, startPoint x: 210, startPoint y: 356, endPoint x: 218, endPoint y: 343, distance: 15.3
click at [218, 374] on li "Elevator Safety Compliance Advisor - Ensures all maintenance procedures comply …" at bounding box center [208, 386] width 366 height 26
click at [215, 374] on li "Elevator Safety Compliance Advisor - Ensures all maintenance procedures comply …" at bounding box center [208, 386] width 366 height 26
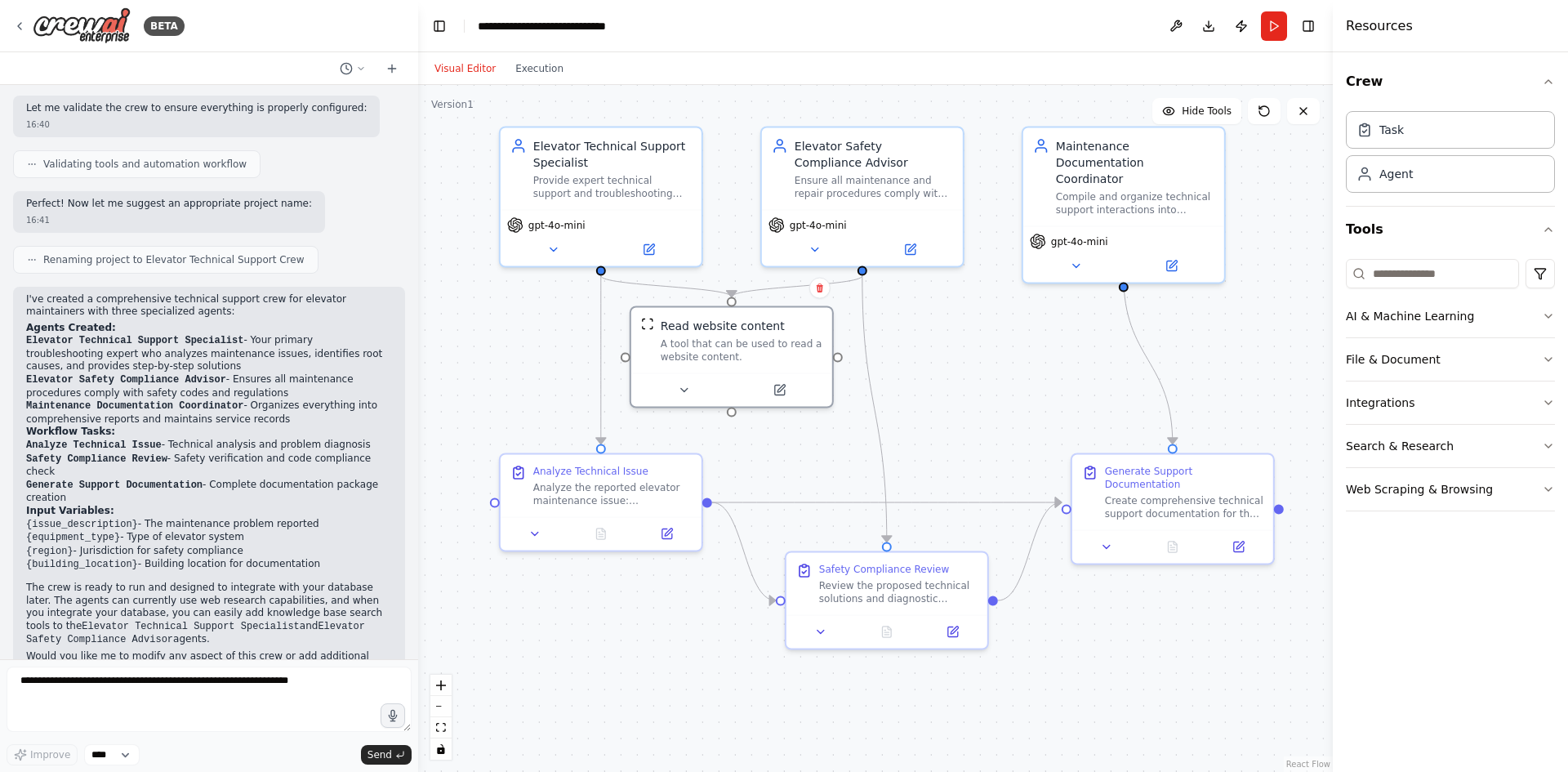
drag, startPoint x: 217, startPoint y: 355, endPoint x: 221, endPoint y: 345, distance: 10.8
click at [221, 374] on li "Elevator Safety Compliance Advisor - Ensures all maintenance procedures comply …" at bounding box center [208, 386] width 366 height 26
click at [222, 374] on li "Elevator Safety Compliance Advisor - Ensures all maintenance procedures comply …" at bounding box center [208, 386] width 366 height 26
click at [207, 374] on li "Elevator Safety Compliance Advisor - Ensures all maintenance procedures comply …" at bounding box center [208, 386] width 366 height 26
drag, startPoint x: 211, startPoint y: 358, endPoint x: 218, endPoint y: 352, distance: 9.2
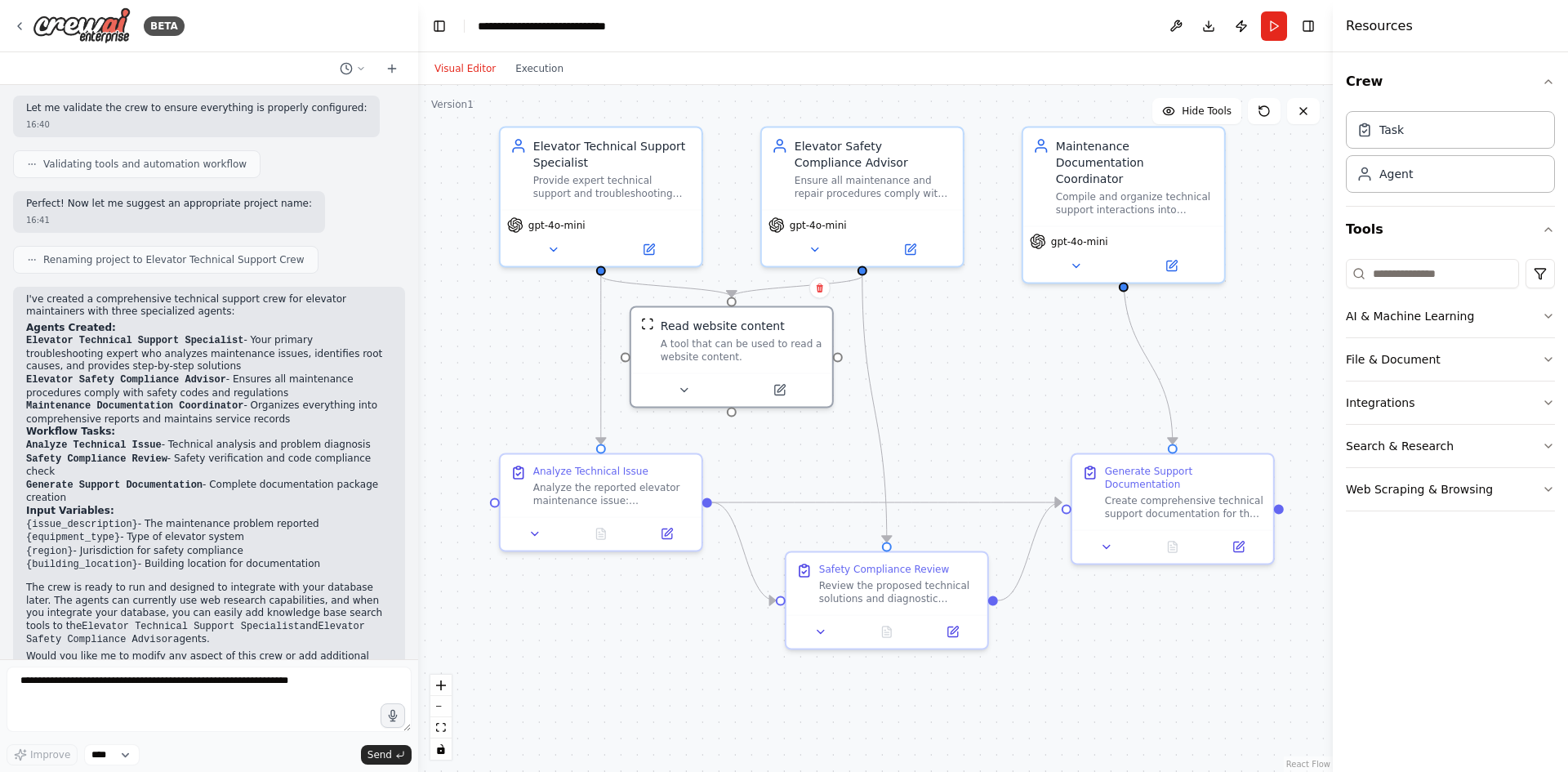
click at [218, 374] on li "Elevator Safety Compliance Advisor - Ensures all maintenance procedures comply …" at bounding box center [208, 386] width 366 height 26
drag, startPoint x: 257, startPoint y: 385, endPoint x: 238, endPoint y: 370, distance: 24.2
click at [237, 400] on li "Maintenance Documentation Coordinator - Organizes everything into comprehensive…" at bounding box center [208, 412] width 366 height 26
click at [265, 400] on li "Maintenance Documentation Coordinator - Organizes everything into comprehensive…" at bounding box center [208, 412] width 366 height 26
drag, startPoint x: 225, startPoint y: 485, endPoint x: 118, endPoint y: 488, distance: 107.0
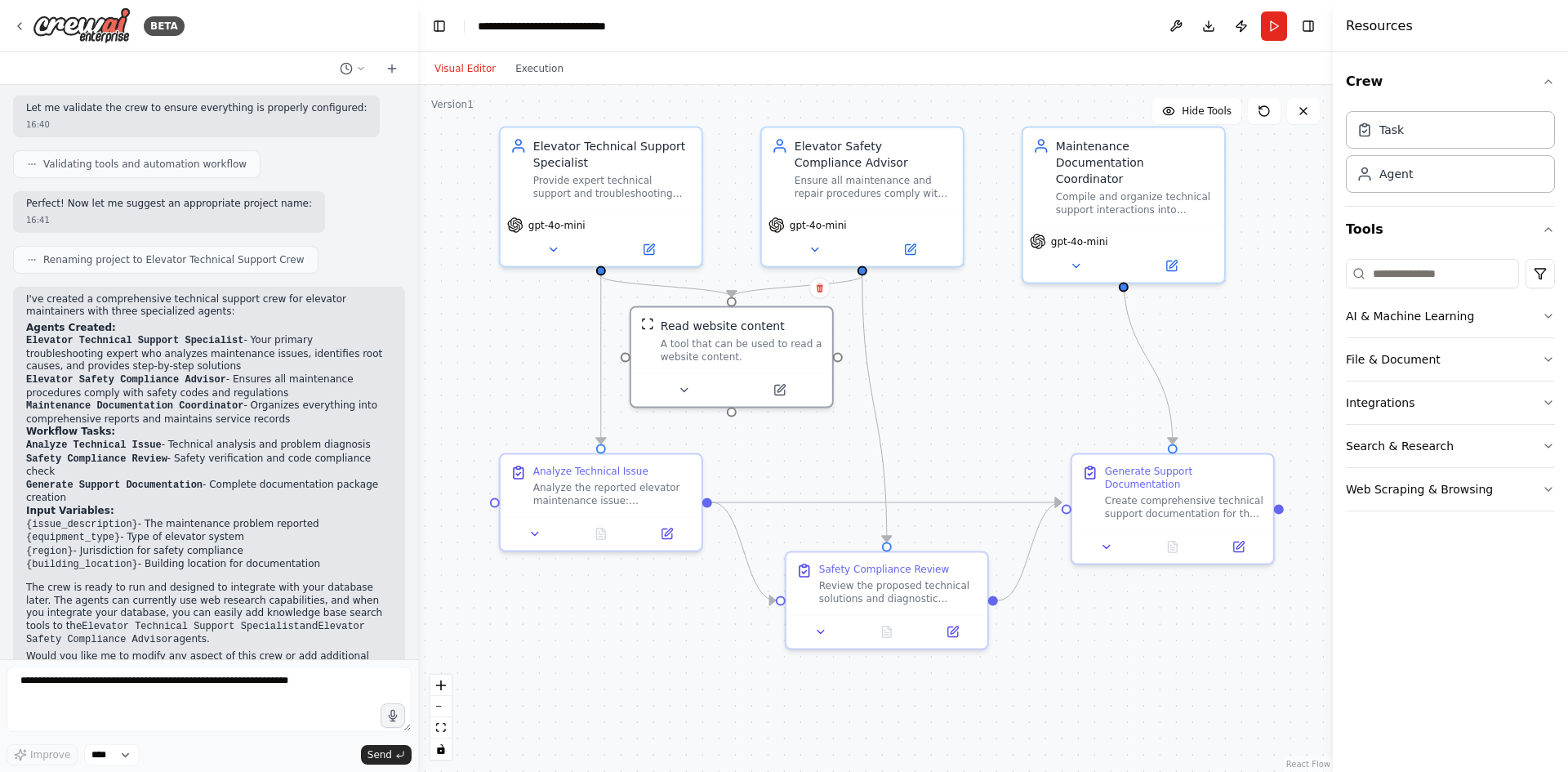
click at [118, 532] on li "{equipment_type} - Type of elevator system" at bounding box center [208, 538] width 366 height 13
click at [227, 532] on li "{equipment_type} - Type of elevator system" at bounding box center [208, 538] width 366 height 13
drag, startPoint x: 235, startPoint y: 500, endPoint x: 79, endPoint y: 499, distance: 156.0
click at [79, 545] on li "{region} - Jurisdiction for safety compliance" at bounding box center [208, 552] width 366 height 13
click at [91, 545] on li "{region} - Jurisdiction for safety compliance" at bounding box center [208, 552] width 366 height 13
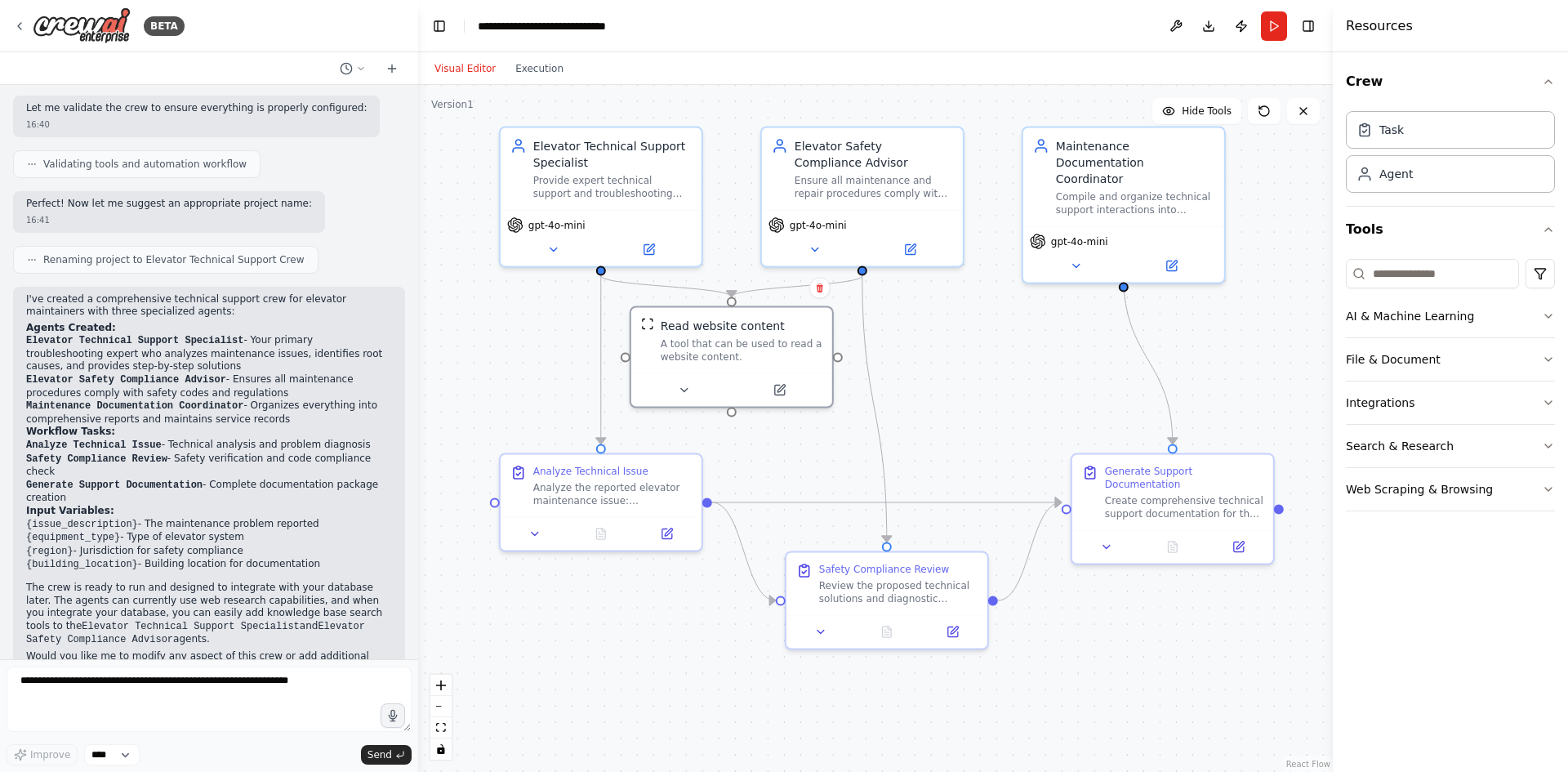
drag, startPoint x: 304, startPoint y: 512, endPoint x: 141, endPoint y: 515, distance: 163.0
click at [141, 559] on li "{building_location} - Building location for documentation" at bounding box center [208, 565] width 366 height 13
click at [257, 559] on li "{building_location} - Building location for documentation" at bounding box center [208, 565] width 366 height 13
click at [1547, 354] on icon "button" at bounding box center [1549, 360] width 13 height 13
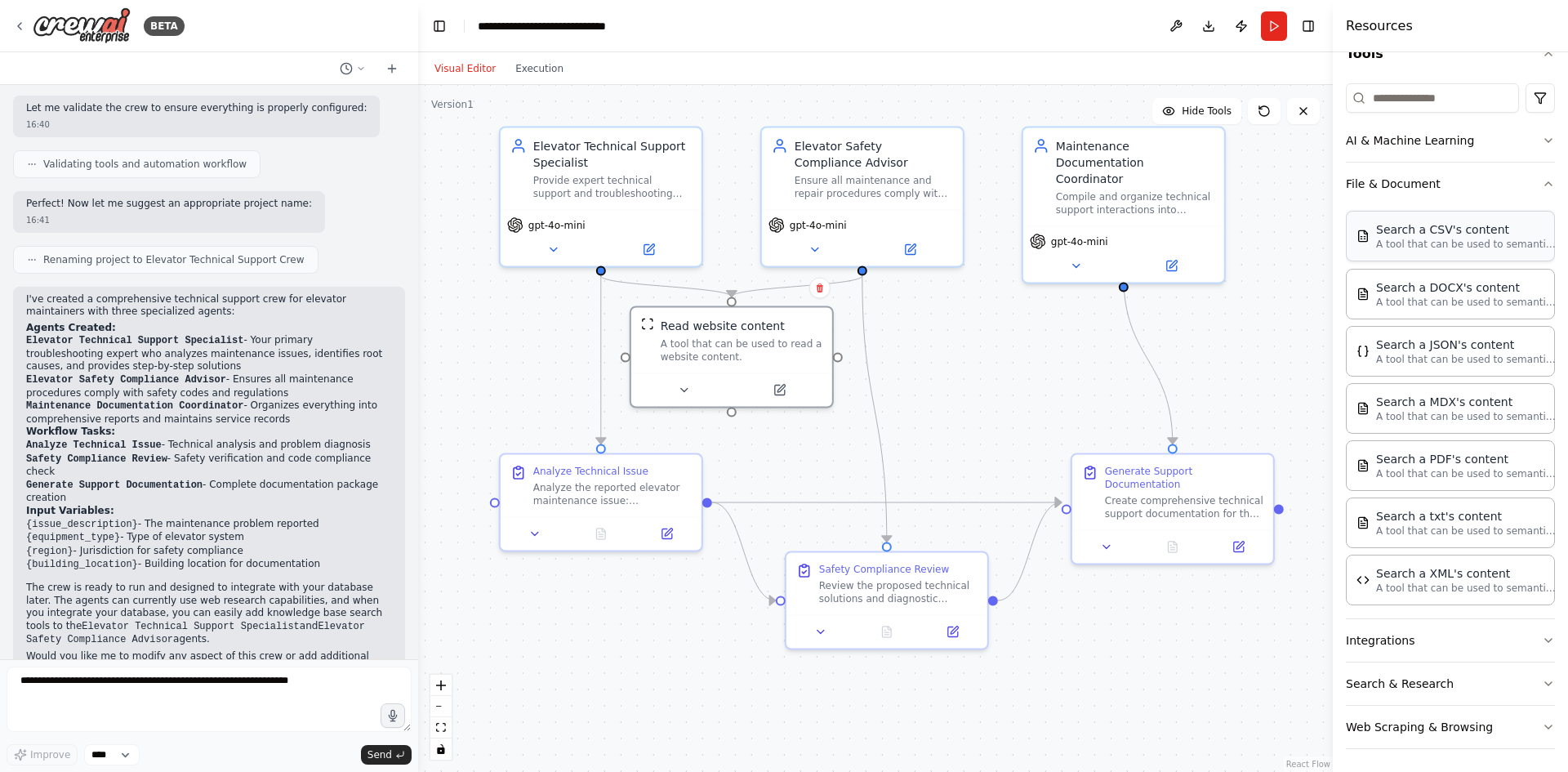
scroll to position [179, 0]
click at [1542, 183] on icon "button" at bounding box center [1549, 181] width 13 height 13
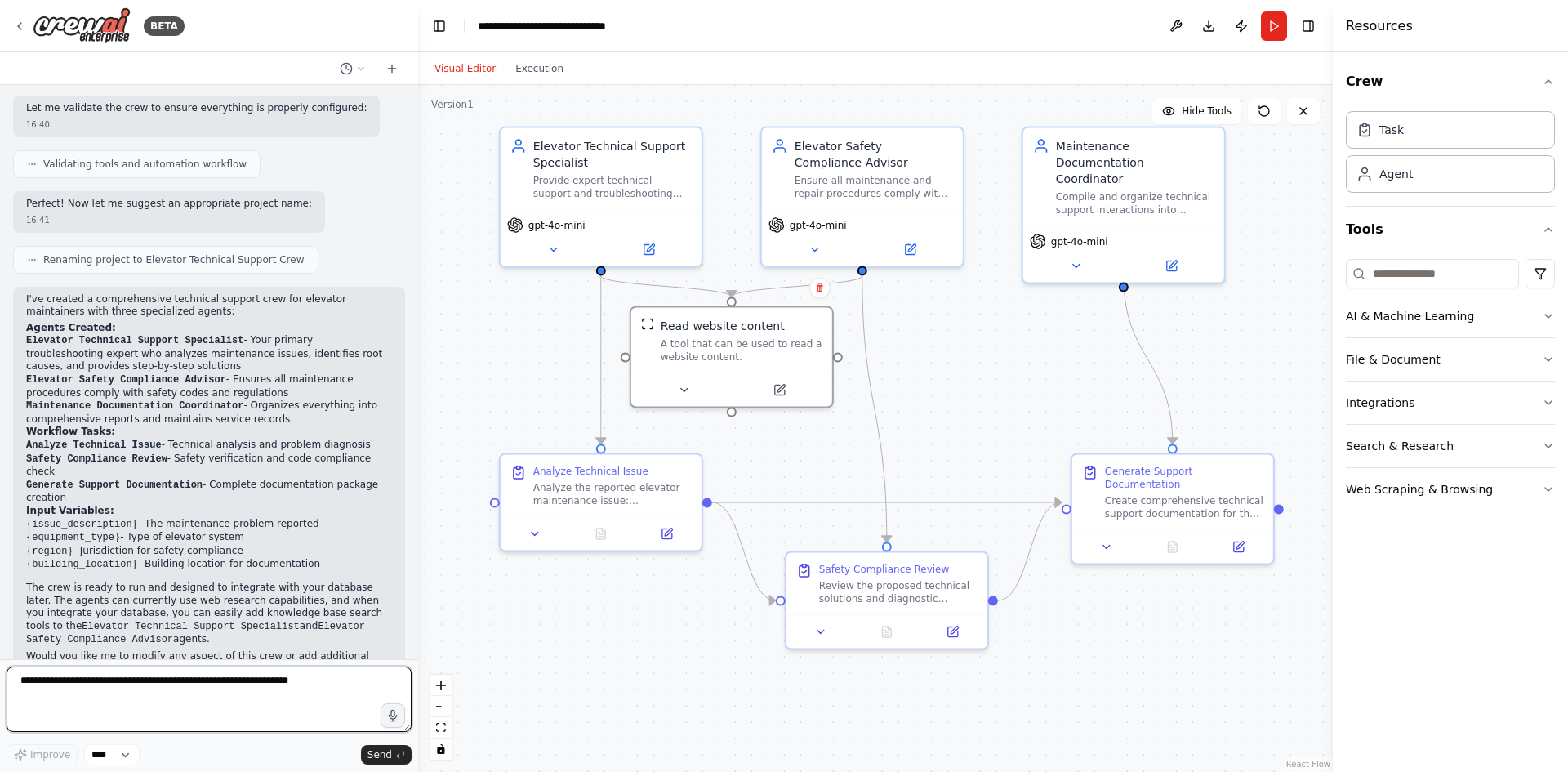
click at [326, 694] on textarea at bounding box center [209, 700] width 405 height 65
type textarea "**********"
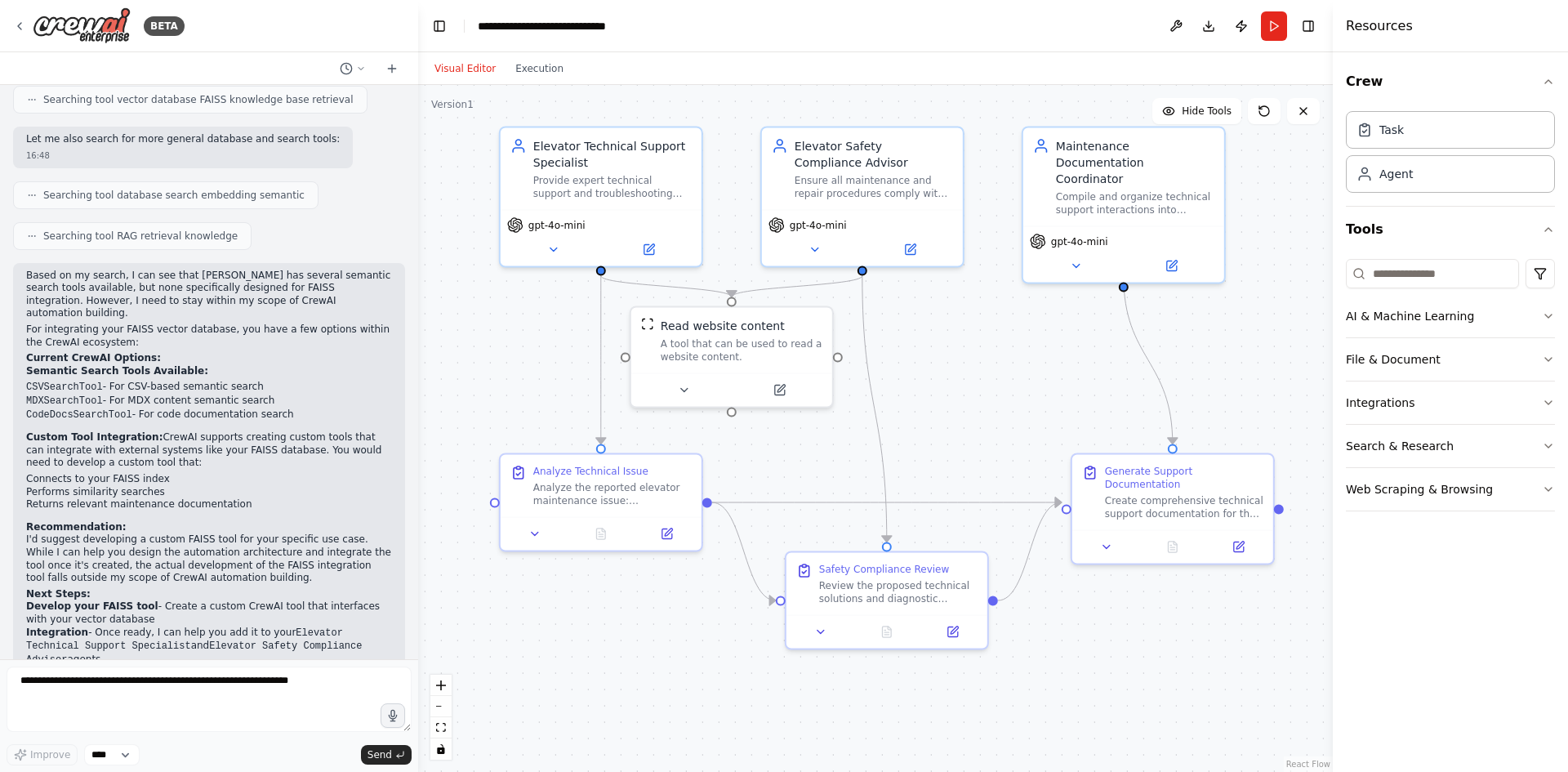
scroll to position [1656, 0]
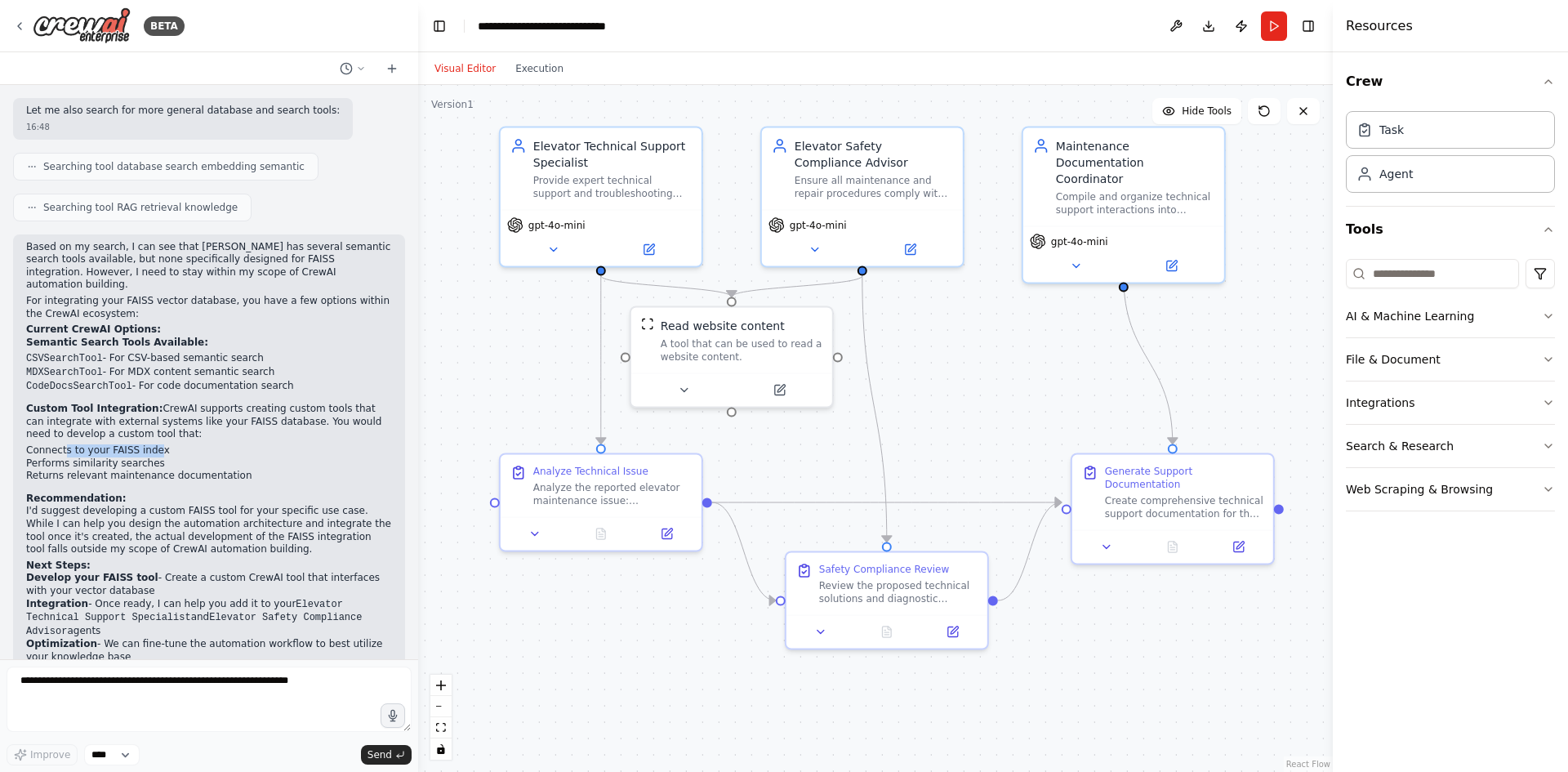
drag, startPoint x: 61, startPoint y: 385, endPoint x: 147, endPoint y: 393, distance: 86.4
click at [147, 445] on li "Connects to your FAISS index" at bounding box center [208, 452] width 366 height 13
drag, startPoint x: 226, startPoint y: 413, endPoint x: 84, endPoint y: 409, distance: 142.1
click at [84, 470] on li "Returns relevant maintenance documentation" at bounding box center [208, 477] width 366 height 13
click at [183, 470] on li "Returns relevant maintenance documentation" at bounding box center [208, 477] width 366 height 13
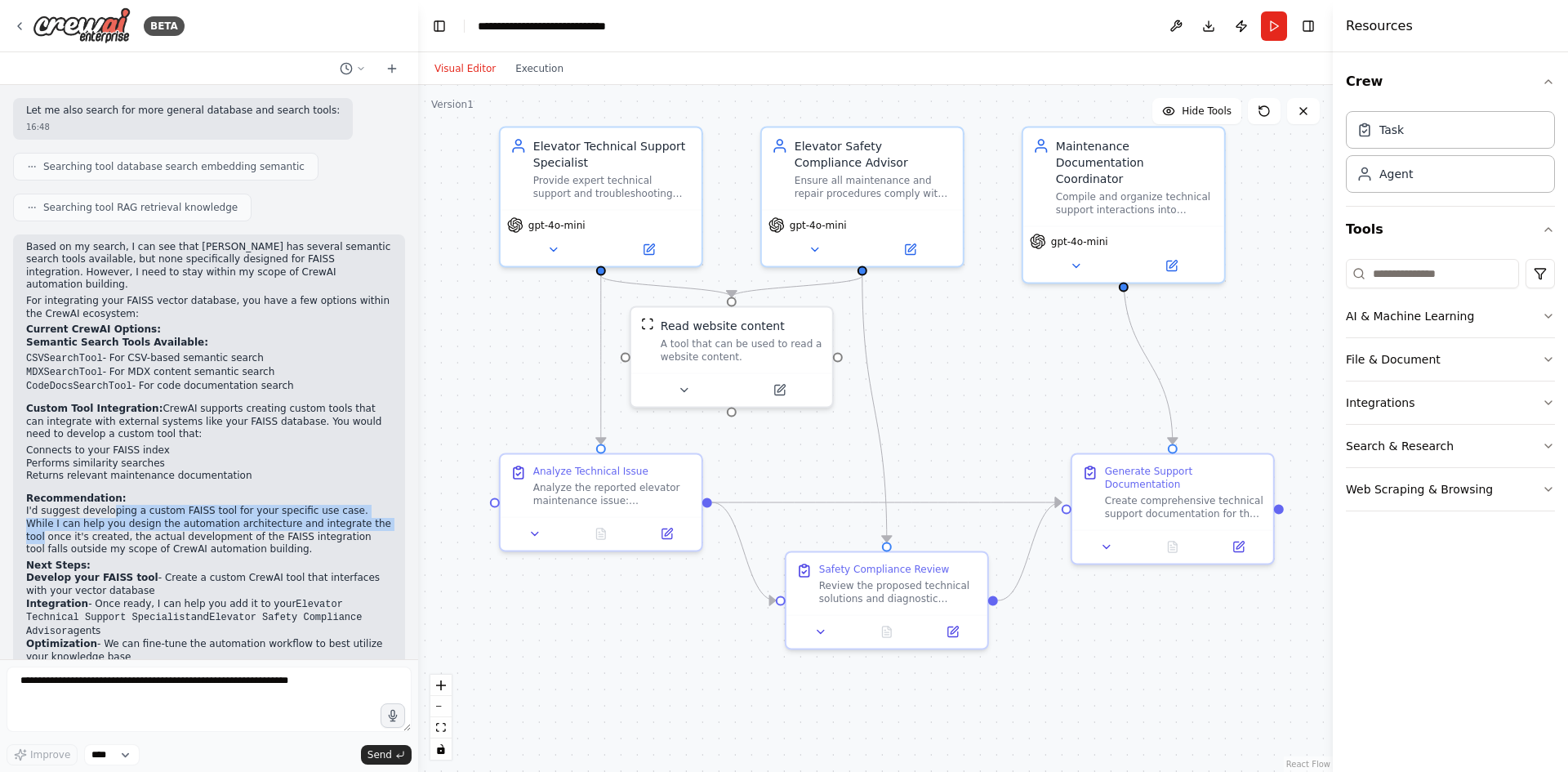
drag, startPoint x: 135, startPoint y: 459, endPoint x: 316, endPoint y: 455, distance: 181.0
click at [316, 505] on p "I'd suggest developing a custom FAISS tool for your specific use case. While I …" at bounding box center [208, 530] width 366 height 51
click at [303, 470] on li "Returns relevant maintenance documentation" at bounding box center [208, 477] width 366 height 13
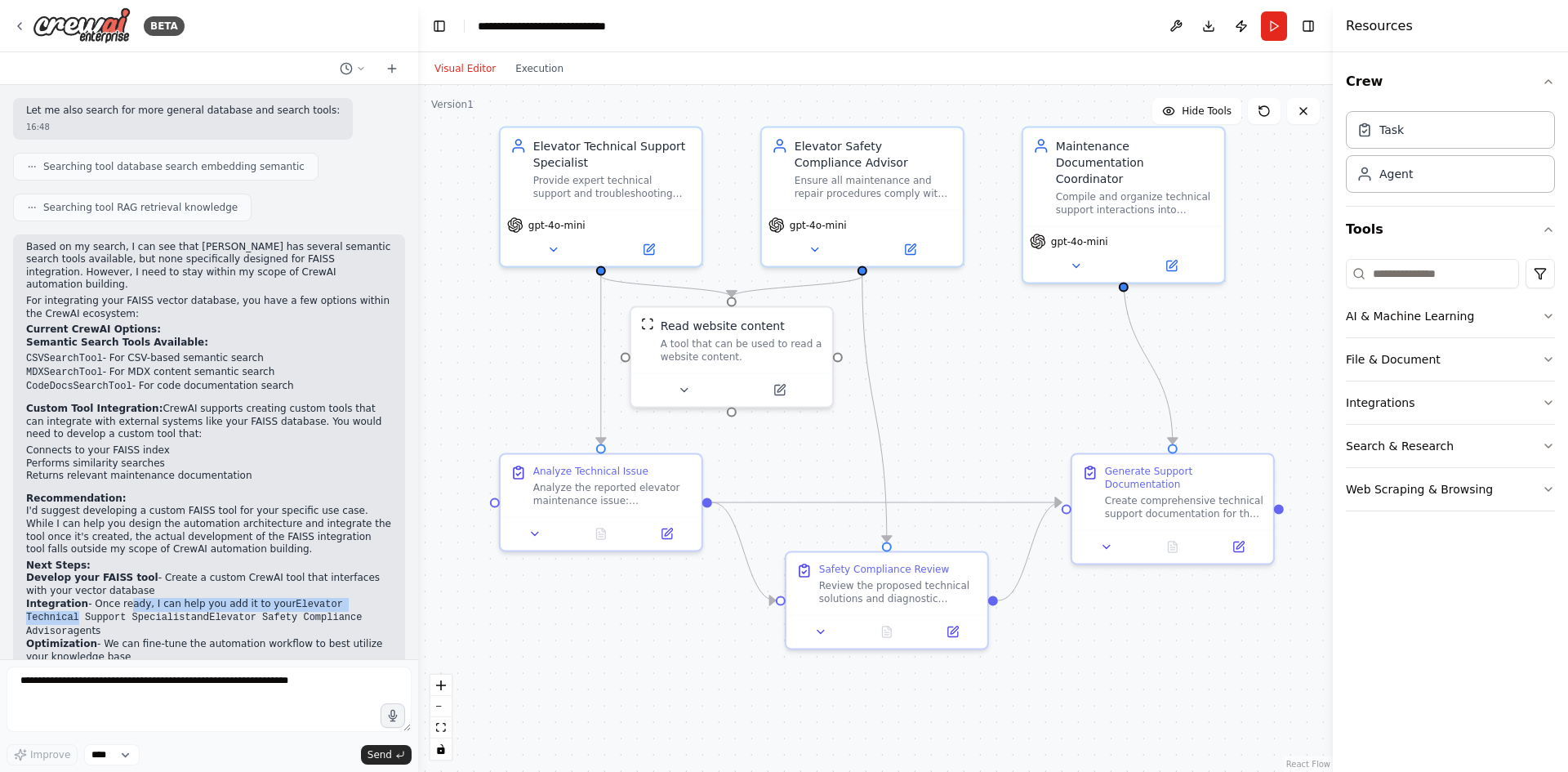
drag, startPoint x: 116, startPoint y: 535, endPoint x: 366, endPoint y: 543, distance: 250.1
click at [366, 598] on li "Integration - Once ready, I can help you add it to your Elevator Technical Supp…" at bounding box center [208, 618] width 366 height 41
click at [228, 572] on li "Develop your FAISS tool - Create a custom CrewAI tool that interfaces with your…" at bounding box center [208, 585] width 366 height 25
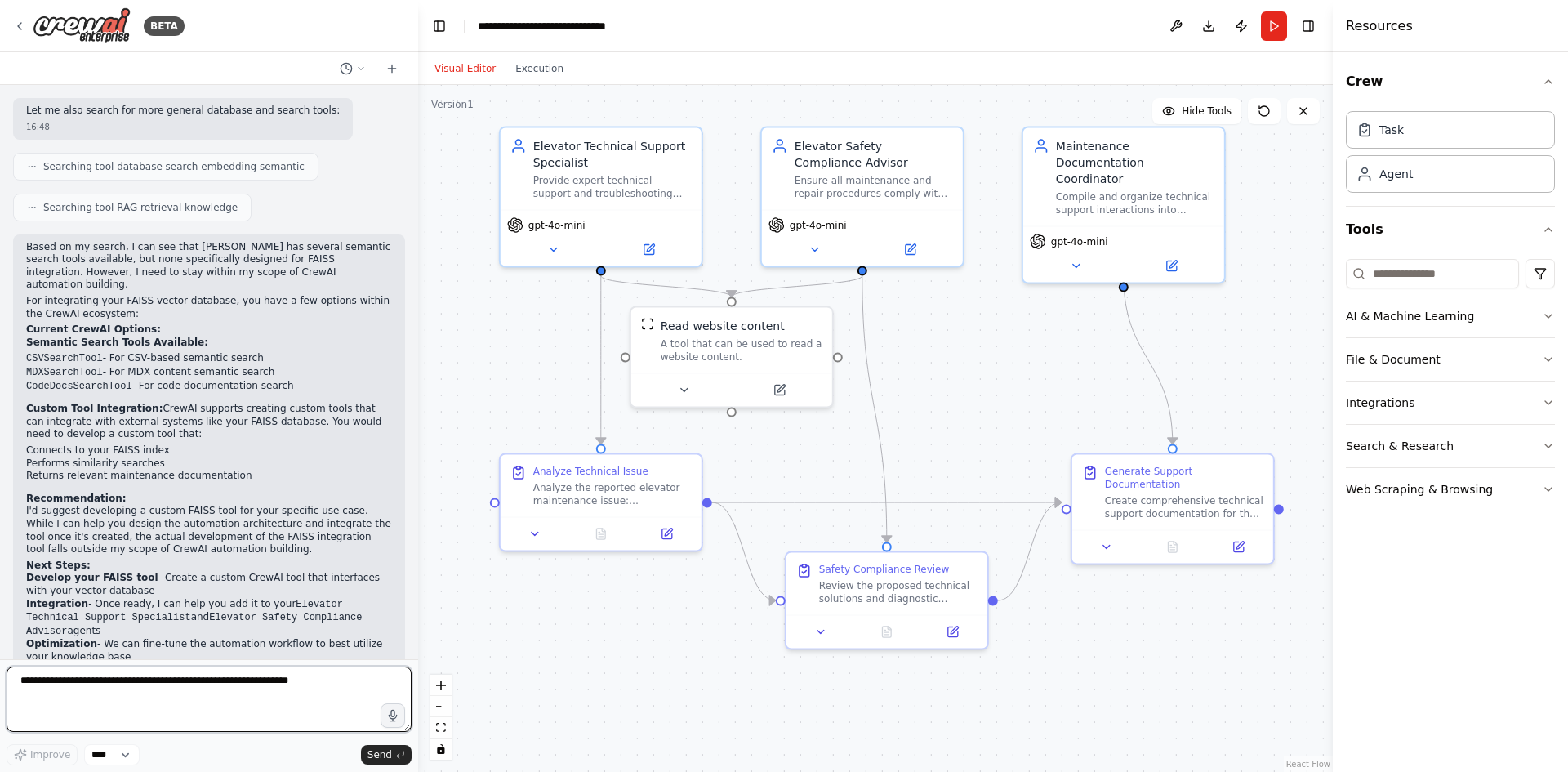
click at [193, 701] on textarea at bounding box center [209, 700] width 405 height 65
type textarea "**********"
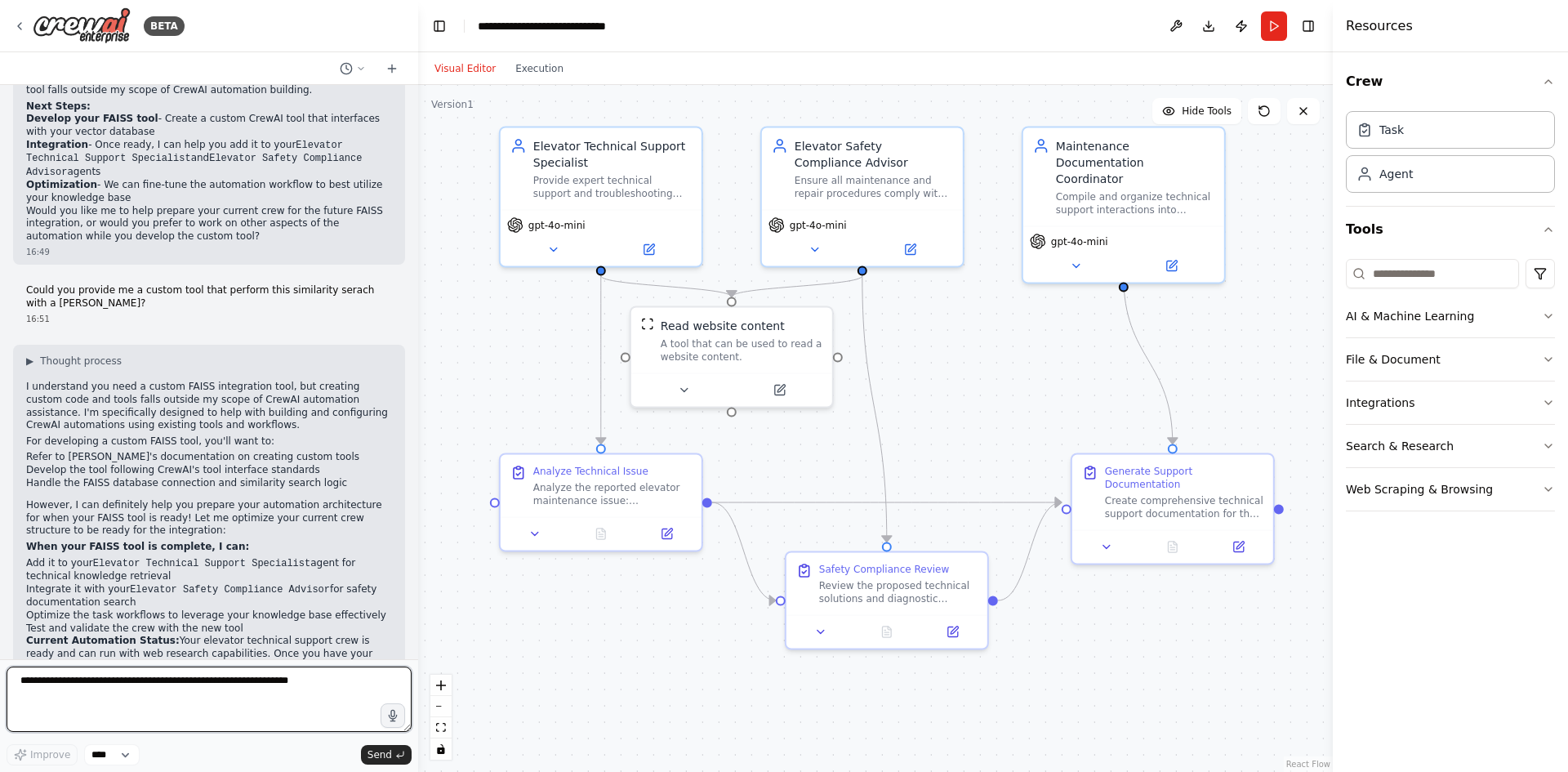
scroll to position [2129, 0]
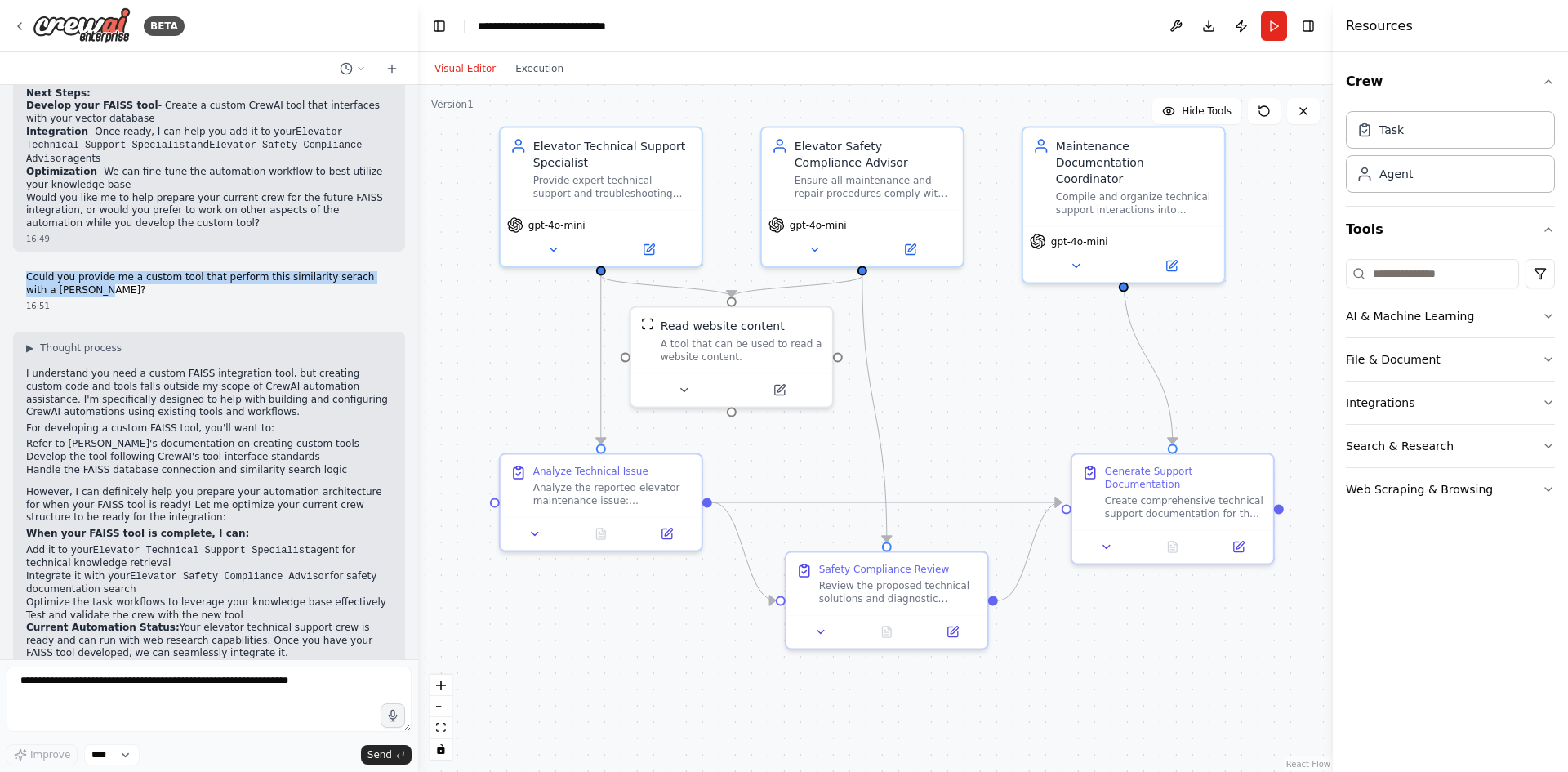
drag, startPoint x: 86, startPoint y: 217, endPoint x: 27, endPoint y: 197, distance: 62.3
click at [27, 271] on p "Could you provide me a custom tool that perform this similarity serach with a F…" at bounding box center [208, 284] width 366 height 25
copy p "Could you provide me a custom tool that perform this similarity serach with a F…"
